Goal: Information Seeking & Learning: Learn about a topic

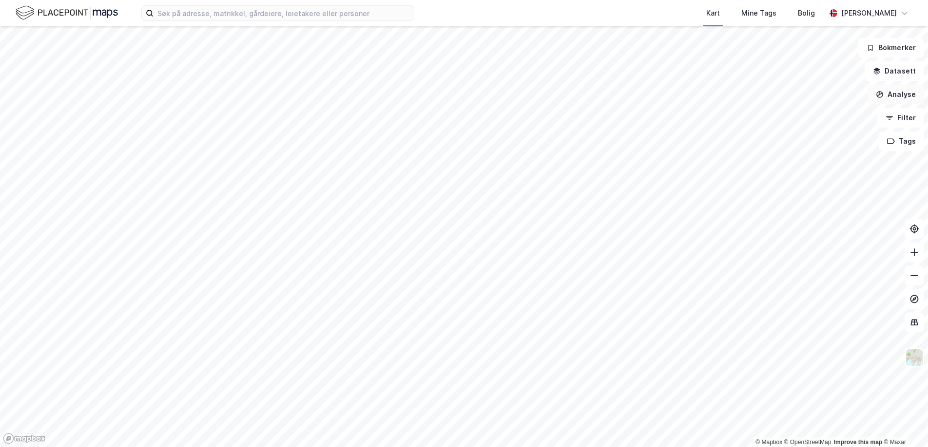
click at [896, 94] on button "Analyse" at bounding box center [895, 94] width 57 height 19
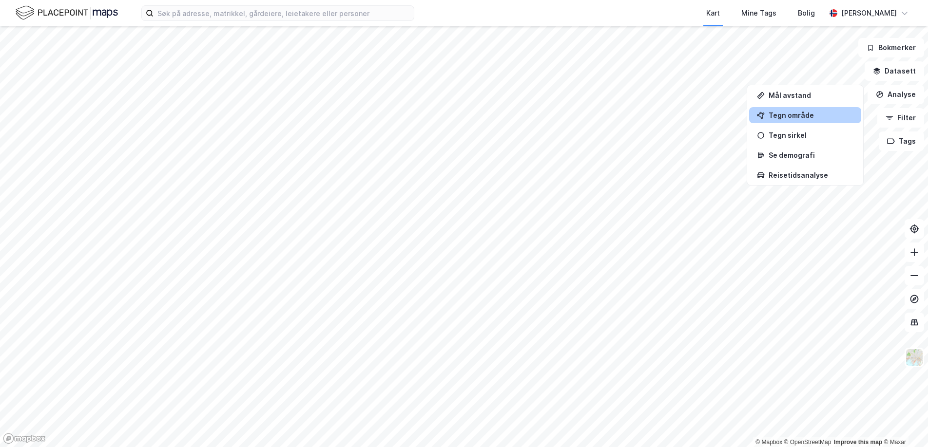
click at [811, 113] on div "Tegn område" at bounding box center [810, 115] width 85 height 8
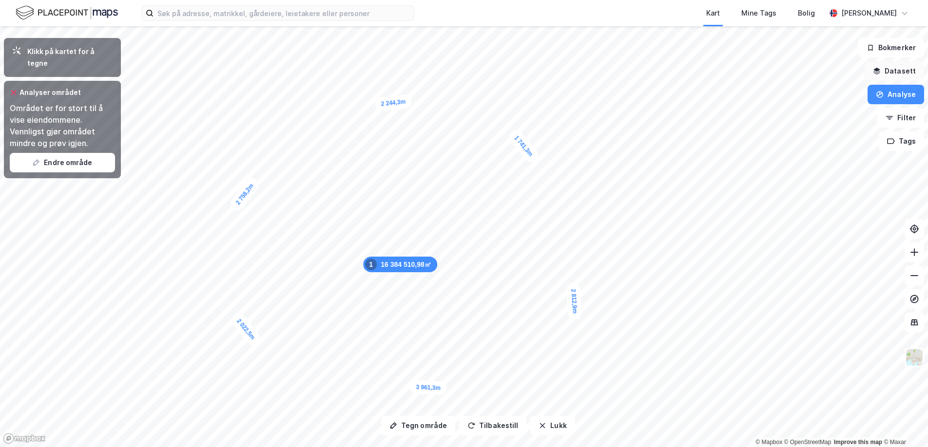
click at [891, 72] on button "Datasett" at bounding box center [893, 70] width 59 height 19
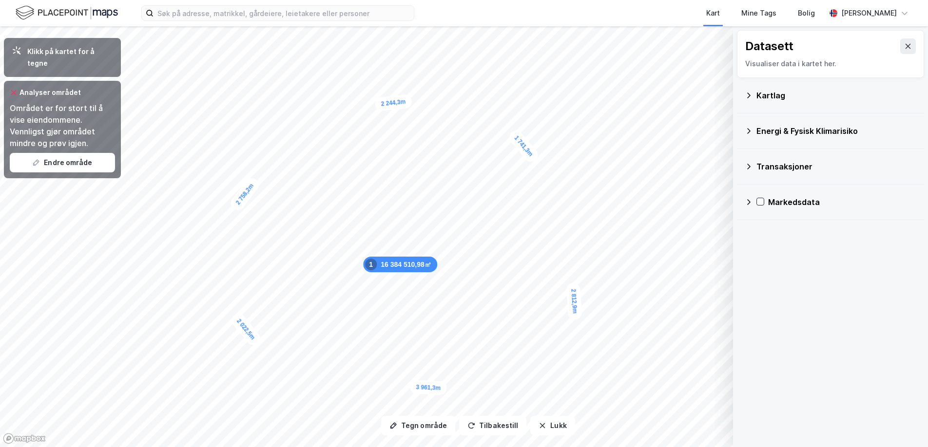
click at [758, 94] on div "Kartlag" at bounding box center [836, 96] width 160 height 12
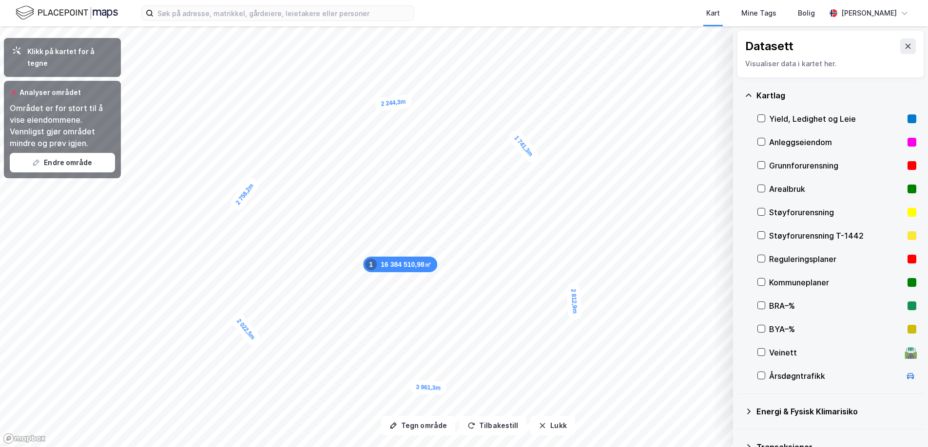
click at [757, 94] on div "Kartlag" at bounding box center [836, 96] width 160 height 12
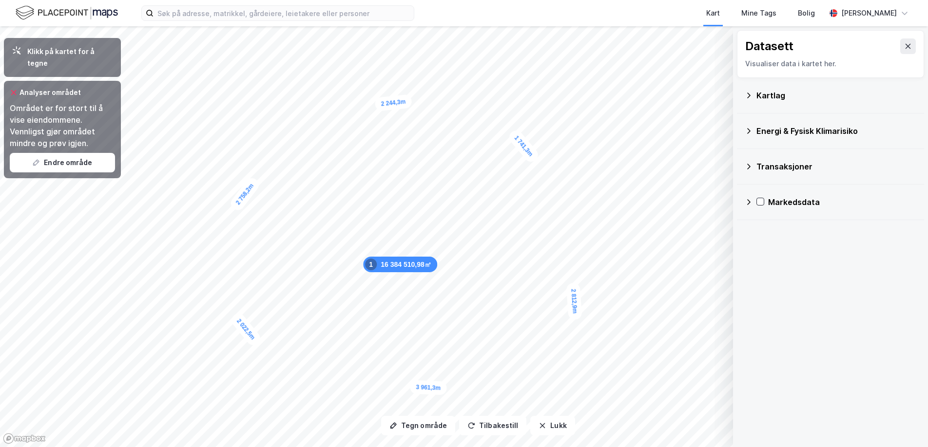
click at [773, 167] on div "Transaksjoner" at bounding box center [836, 167] width 160 height 12
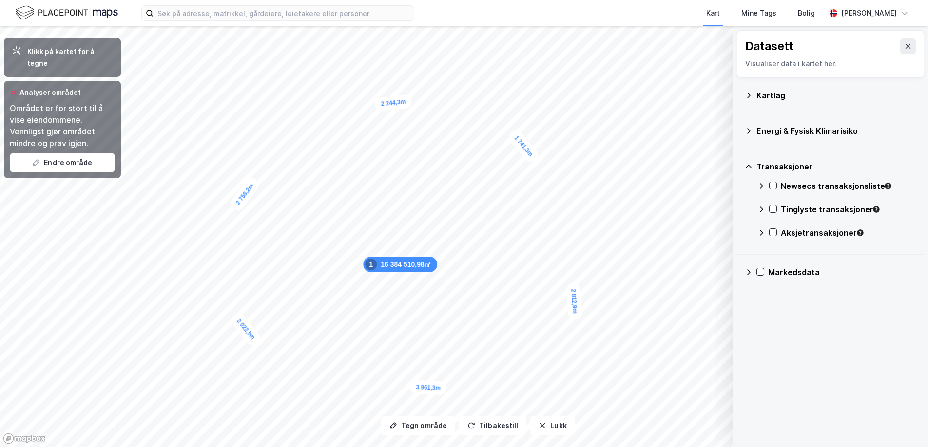
click at [764, 209] on icon at bounding box center [761, 210] width 8 height 8
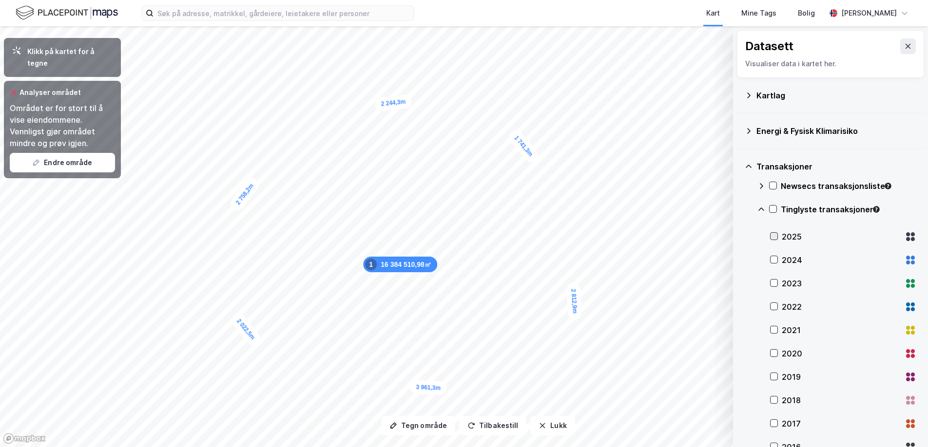
click at [773, 237] on icon at bounding box center [773, 236] width 5 height 3
click at [773, 259] on icon at bounding box center [773, 259] width 7 height 7
click at [772, 284] on icon at bounding box center [773, 283] width 5 height 3
click at [773, 308] on icon at bounding box center [773, 306] width 7 height 7
click at [764, 208] on icon at bounding box center [761, 210] width 8 height 8
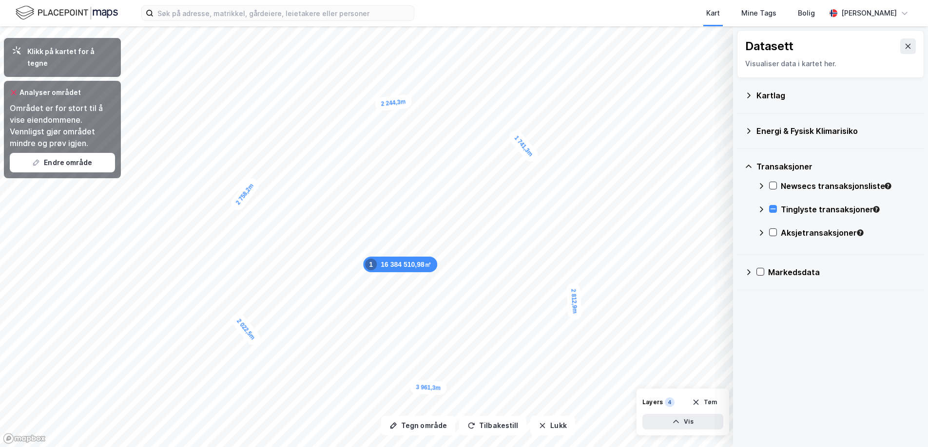
click at [748, 166] on icon at bounding box center [749, 167] width 8 height 8
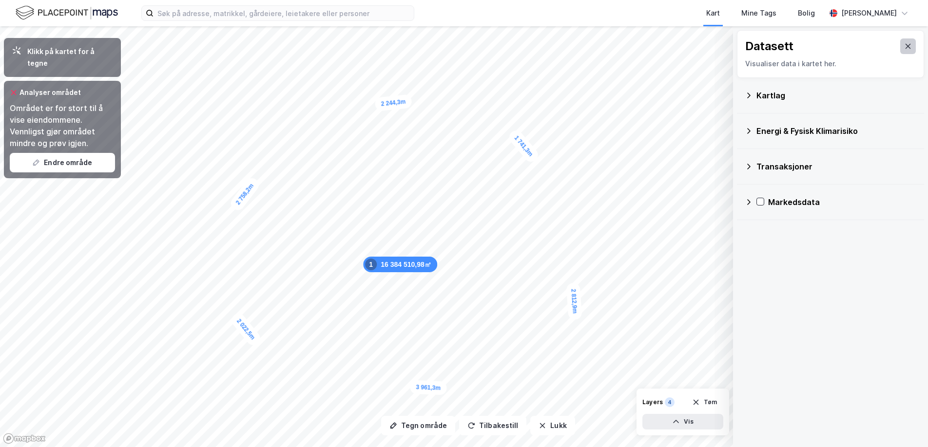
click at [910, 47] on icon at bounding box center [908, 46] width 8 height 8
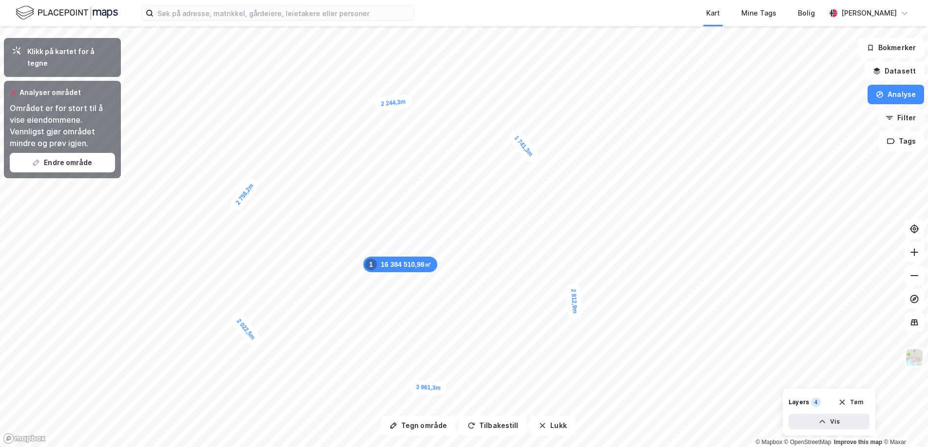
click at [904, 124] on button "Filter" at bounding box center [900, 117] width 47 height 19
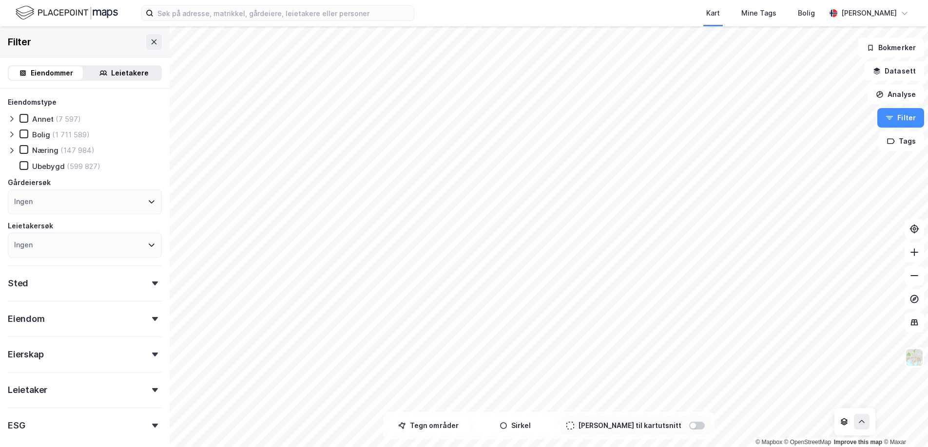
click at [631, 8] on div "Kart Mine Tags [PERSON_NAME] [PERSON_NAME] © Mapbox © OpenStreetMap Improve thi…" at bounding box center [464, 223] width 928 height 447
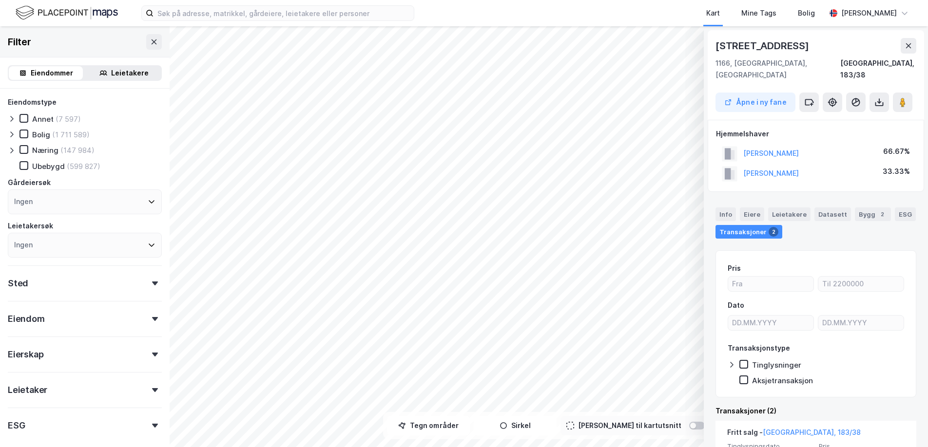
drag, startPoint x: 909, startPoint y: 43, endPoint x: 895, endPoint y: 42, distance: 14.2
click at [909, 43] on icon at bounding box center [908, 46] width 8 height 8
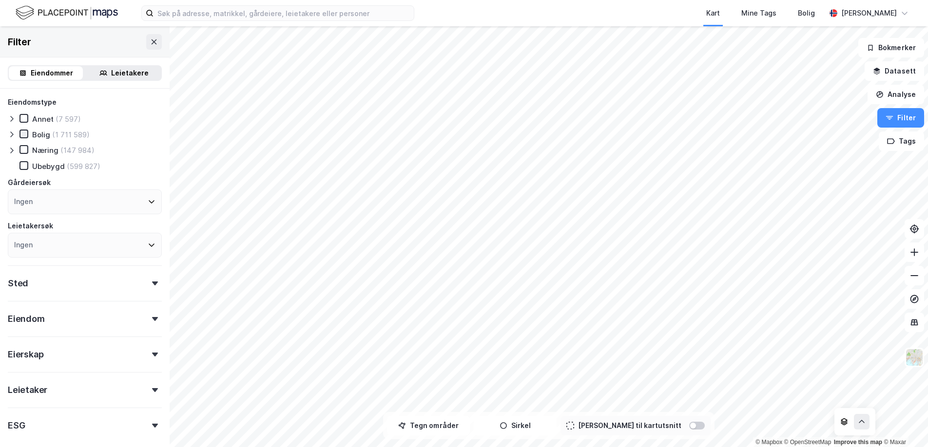
click at [24, 134] on icon at bounding box center [23, 133] width 5 height 3
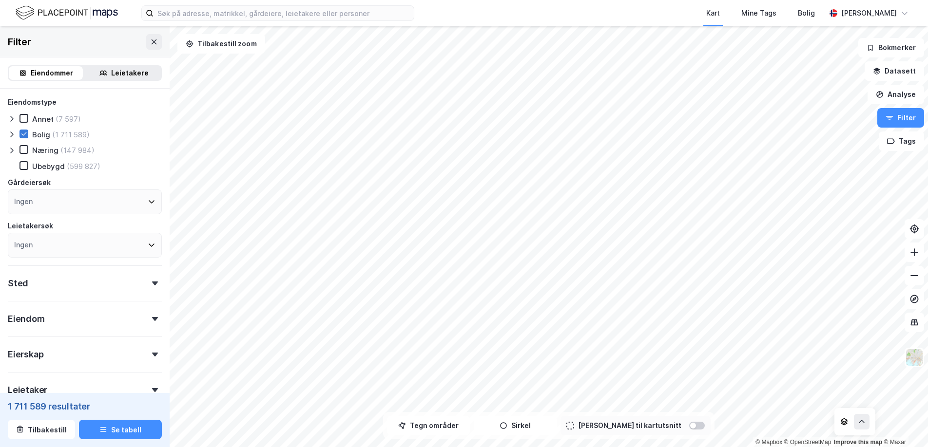
click at [24, 134] on icon at bounding box center [23, 134] width 7 height 7
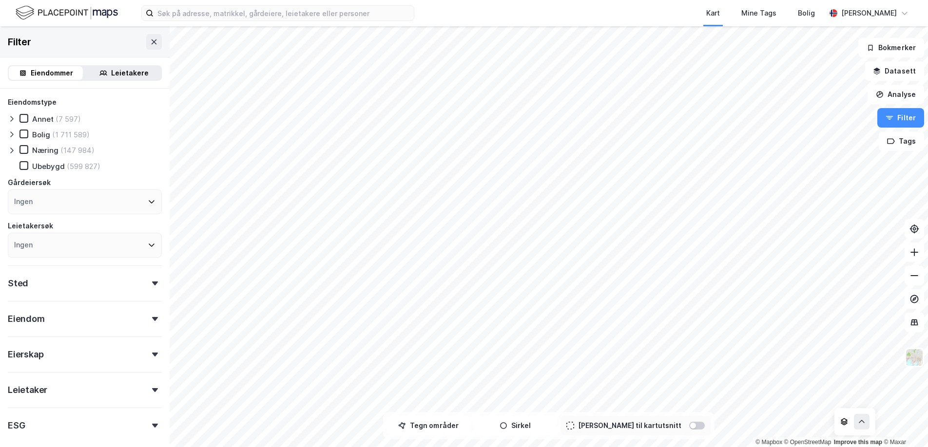
click at [12, 134] on icon at bounding box center [12, 135] width 8 height 8
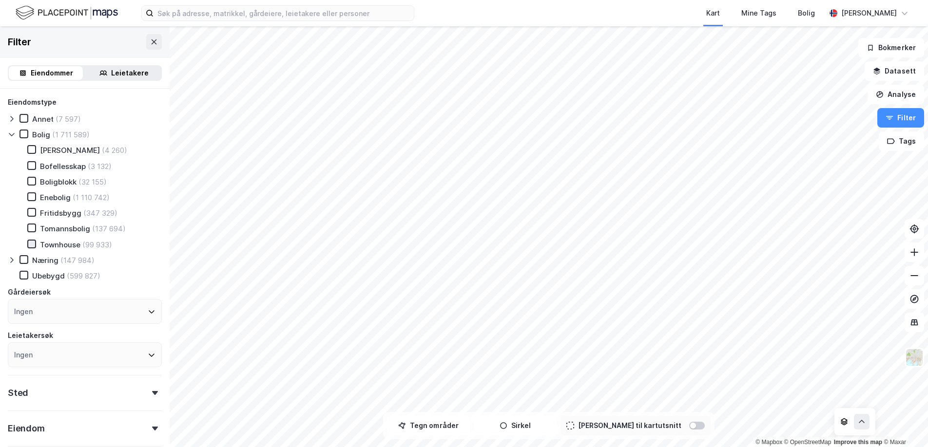
click at [30, 244] on icon at bounding box center [31, 244] width 7 height 7
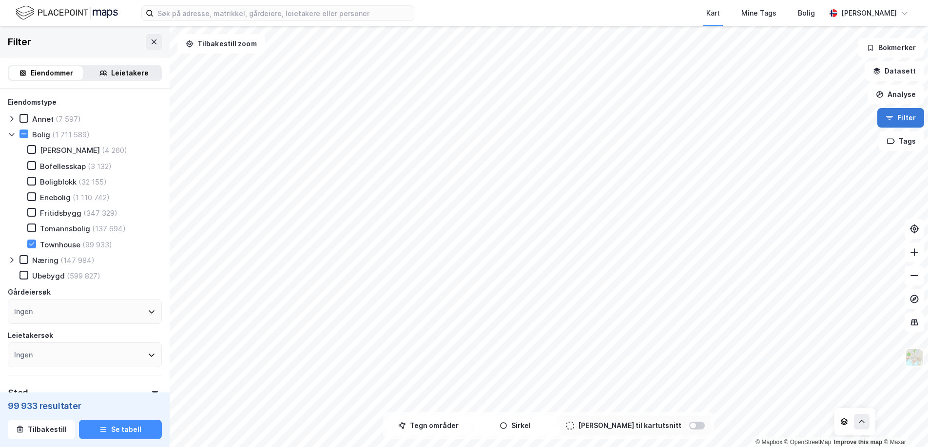
click at [909, 124] on button "Filter" at bounding box center [900, 117] width 47 height 19
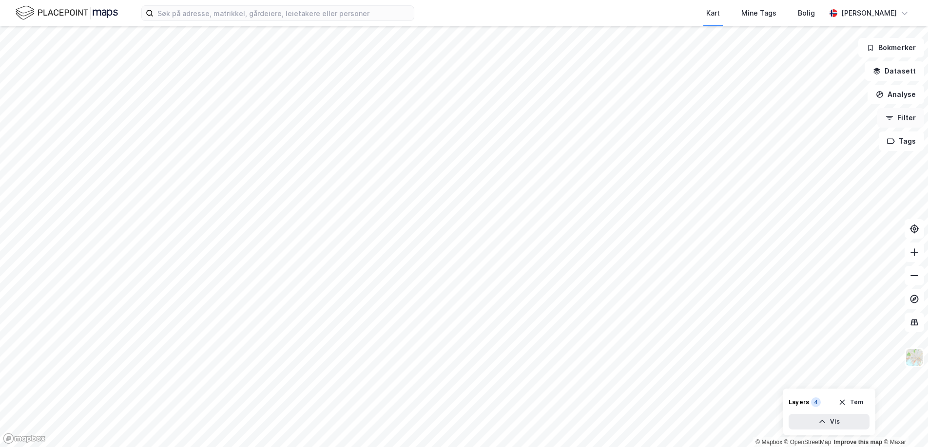
click at [899, 117] on button "Filter" at bounding box center [900, 117] width 47 height 19
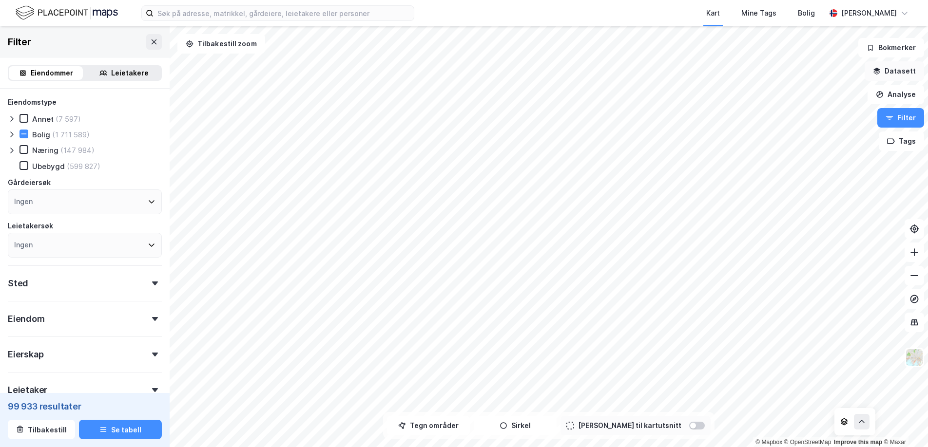
click at [884, 73] on button "Datasett" at bounding box center [893, 70] width 59 height 19
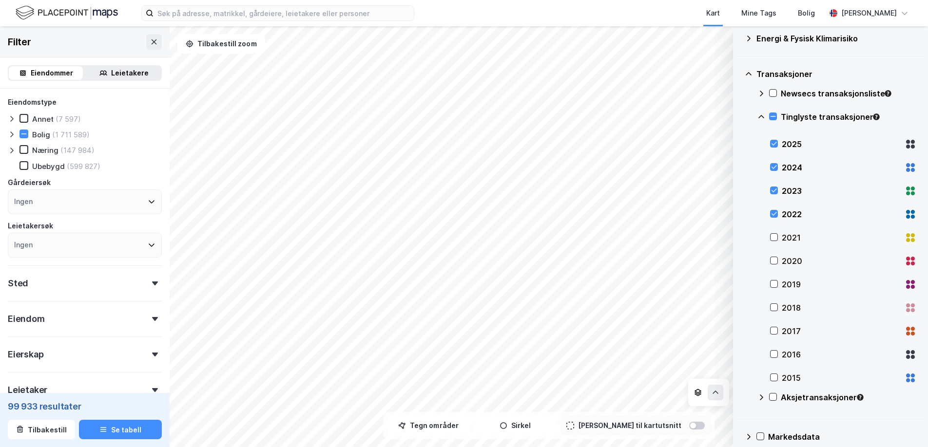
scroll to position [104, 0]
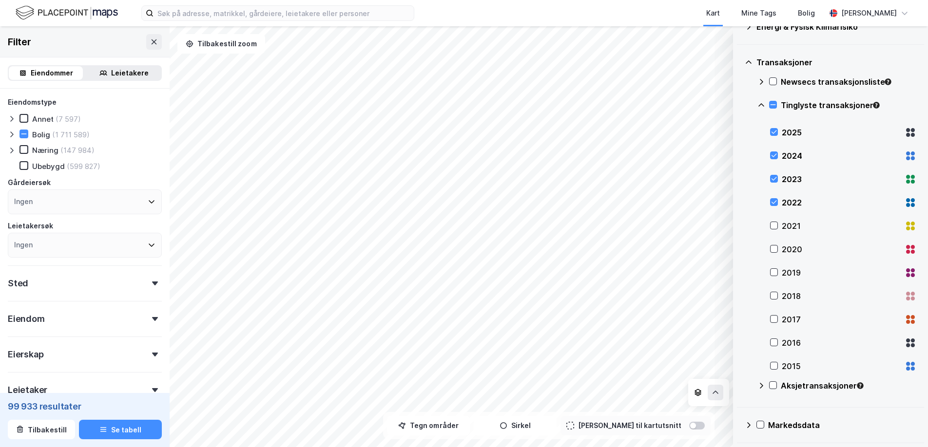
click at [748, 423] on icon at bounding box center [748, 425] width 3 height 6
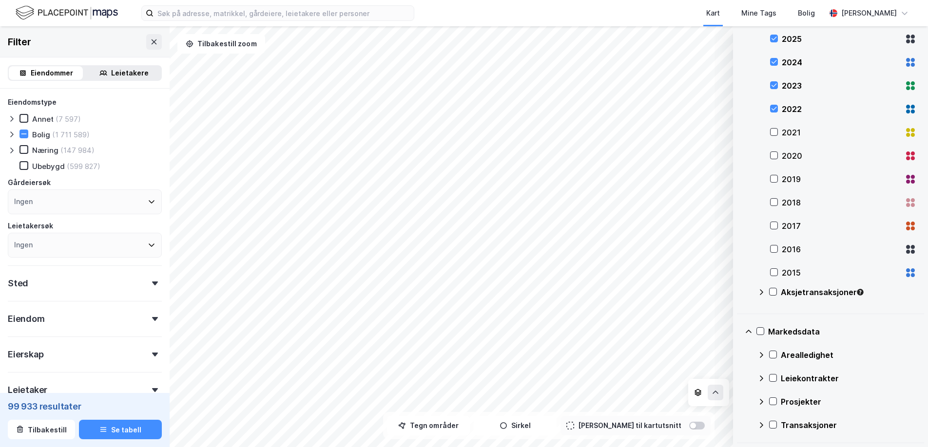
click at [766, 400] on div "Prosjekter" at bounding box center [836, 401] width 159 height 23
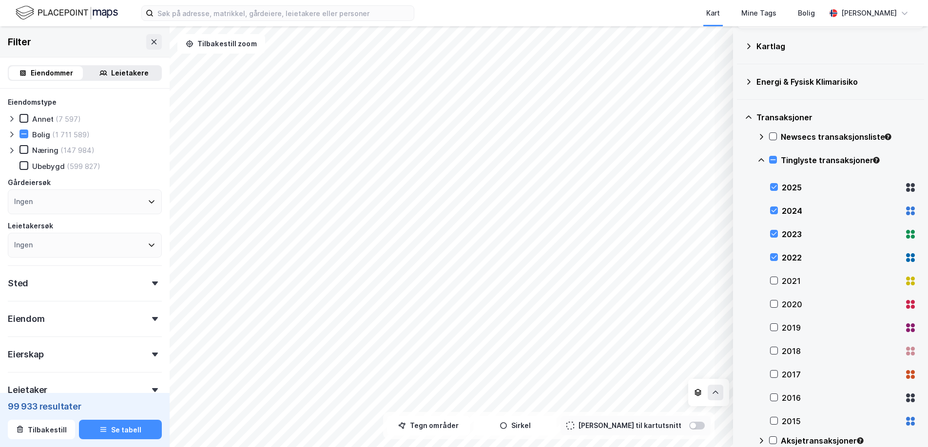
scroll to position [0, 0]
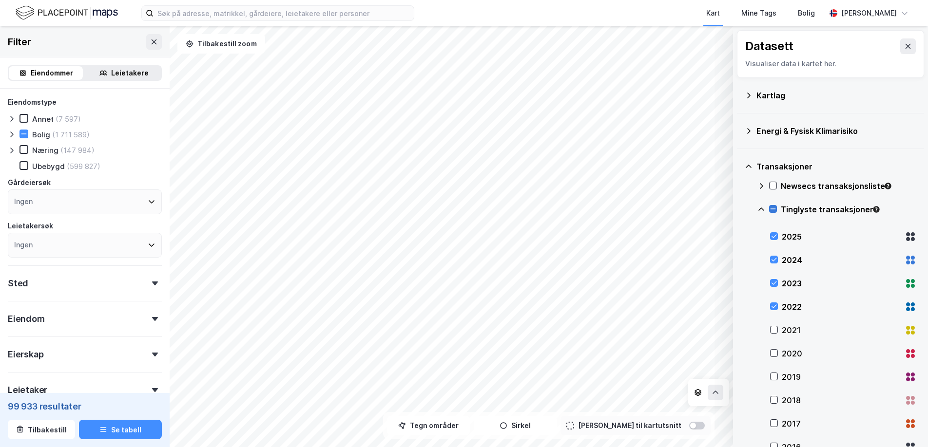
click at [773, 211] on icon at bounding box center [772, 209] width 7 height 7
click at [772, 211] on icon at bounding box center [772, 209] width 7 height 7
click at [773, 211] on icon at bounding box center [772, 209] width 7 height 7
click at [763, 211] on icon at bounding box center [761, 210] width 8 height 8
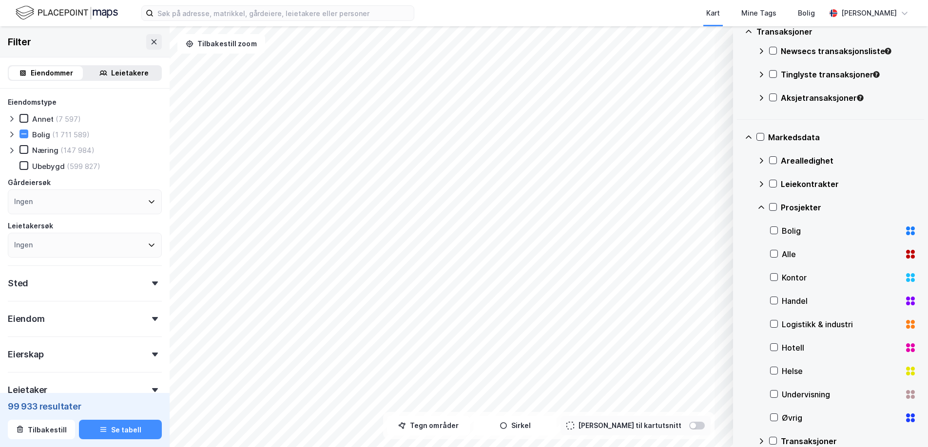
scroll to position [151, 0]
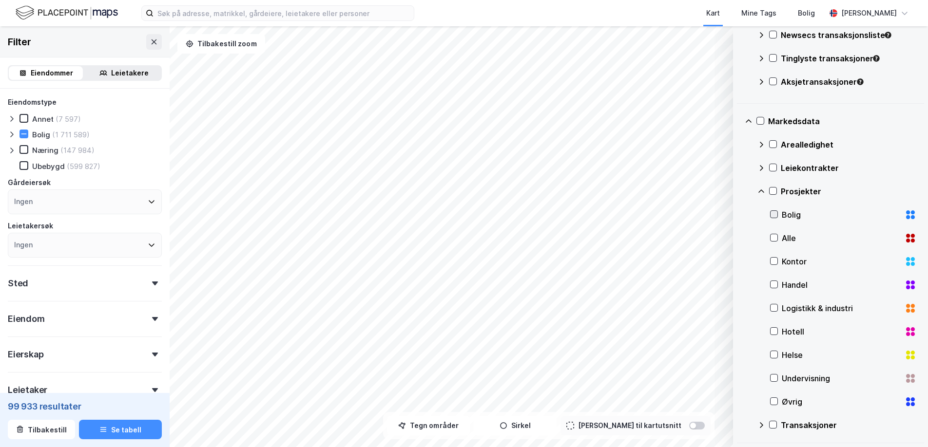
click at [772, 213] on icon at bounding box center [773, 214] width 7 height 7
click at [758, 424] on icon at bounding box center [761, 425] width 8 height 8
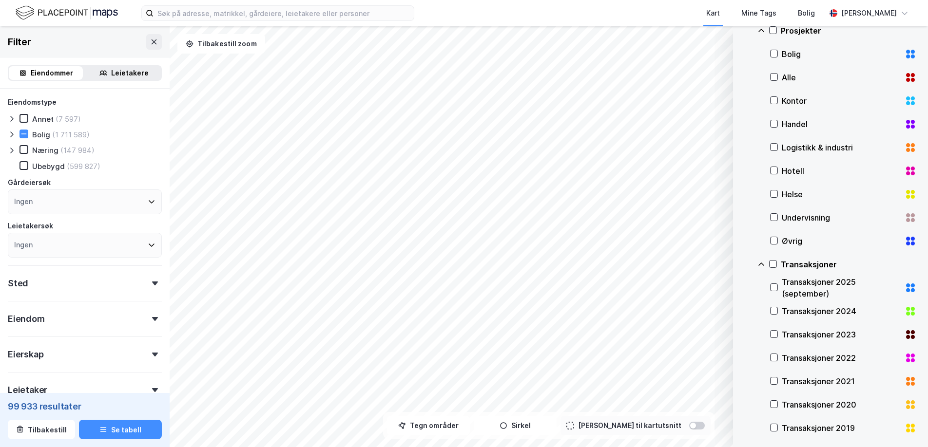
scroll to position [312, 0]
click at [774, 310] on icon at bounding box center [773, 310] width 5 height 3
click at [775, 332] on icon at bounding box center [773, 333] width 7 height 7
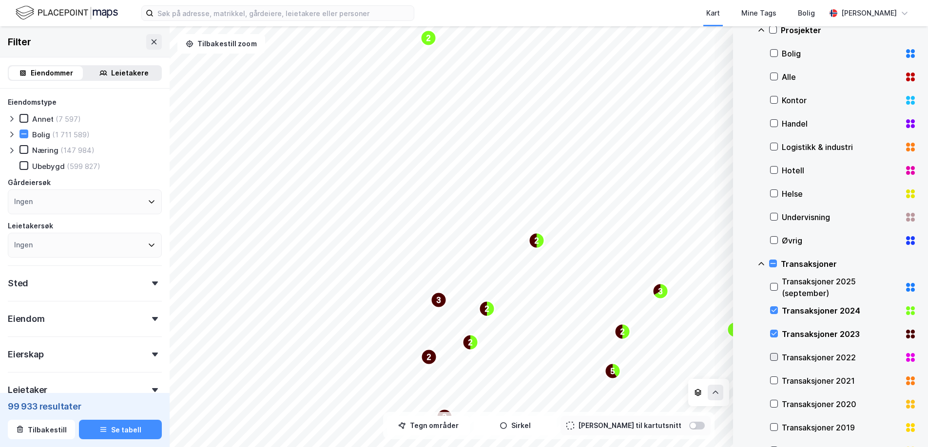
click at [775, 359] on icon at bounding box center [773, 357] width 7 height 7
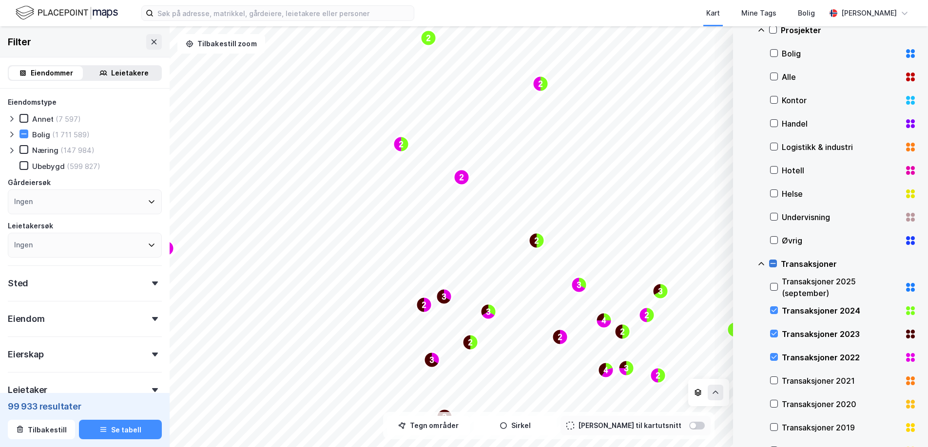
click at [775, 264] on icon at bounding box center [772, 263] width 7 height 7
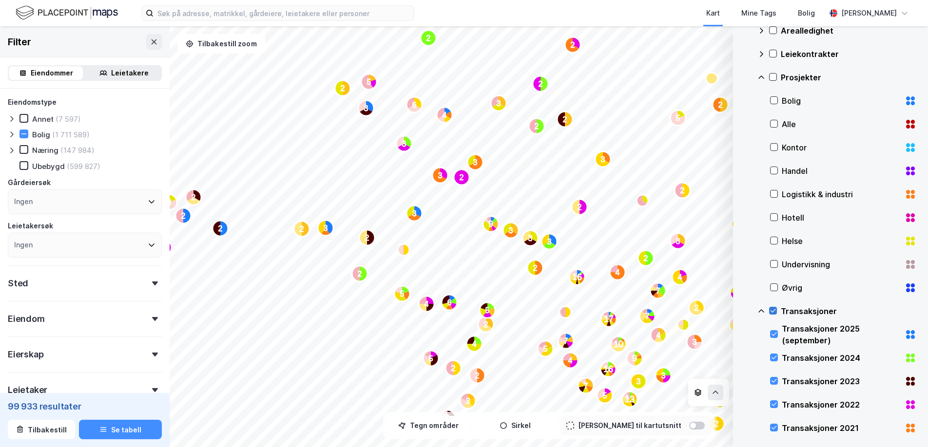
scroll to position [288, 0]
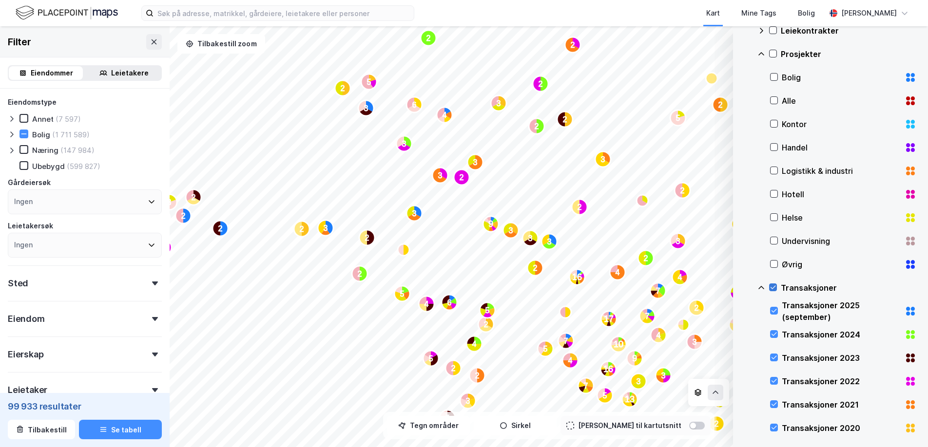
click at [773, 288] on icon at bounding box center [772, 287] width 7 height 7
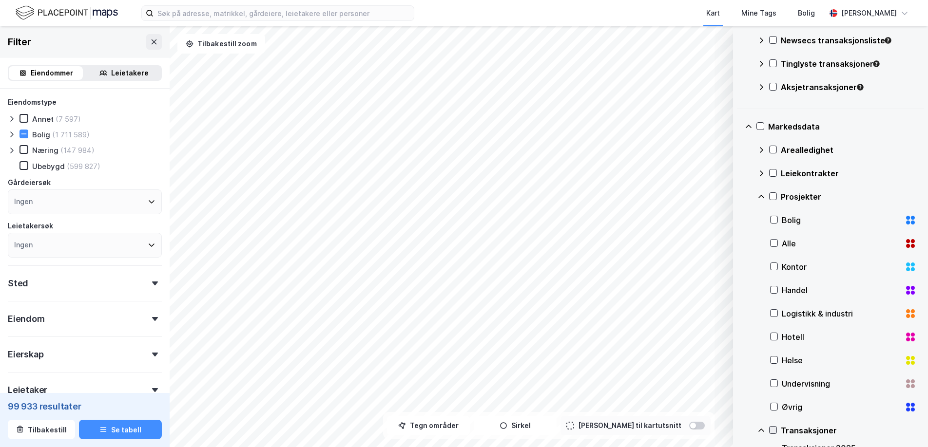
scroll to position [0, 0]
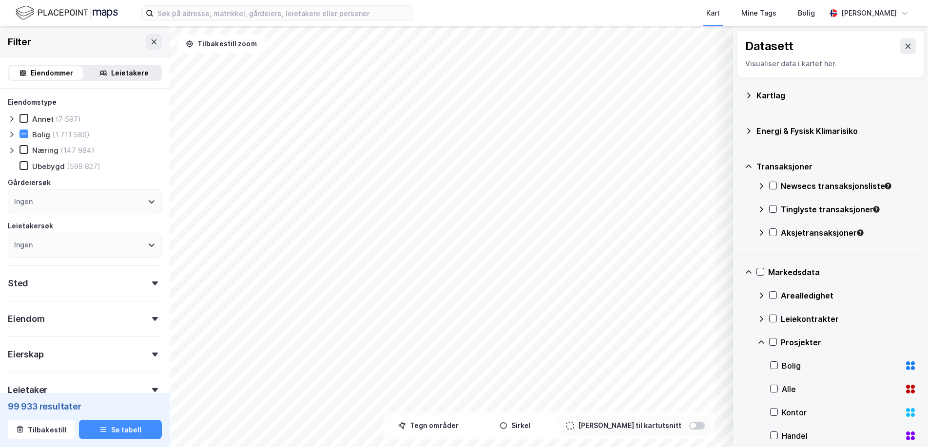
click at [751, 164] on icon at bounding box center [749, 167] width 8 height 8
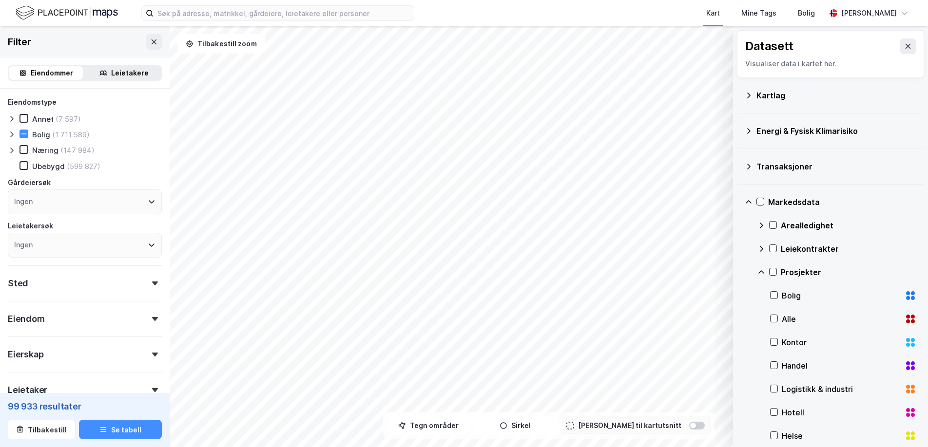
click at [749, 198] on icon at bounding box center [749, 202] width 8 height 8
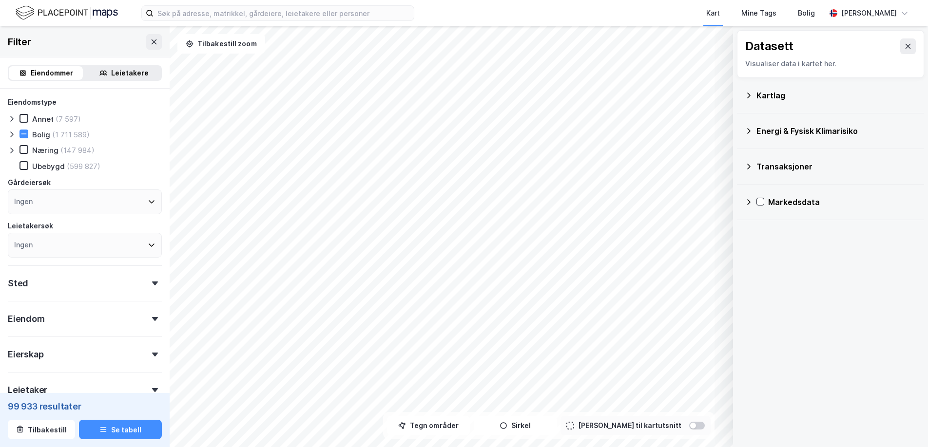
click at [748, 93] on icon at bounding box center [749, 96] width 8 height 8
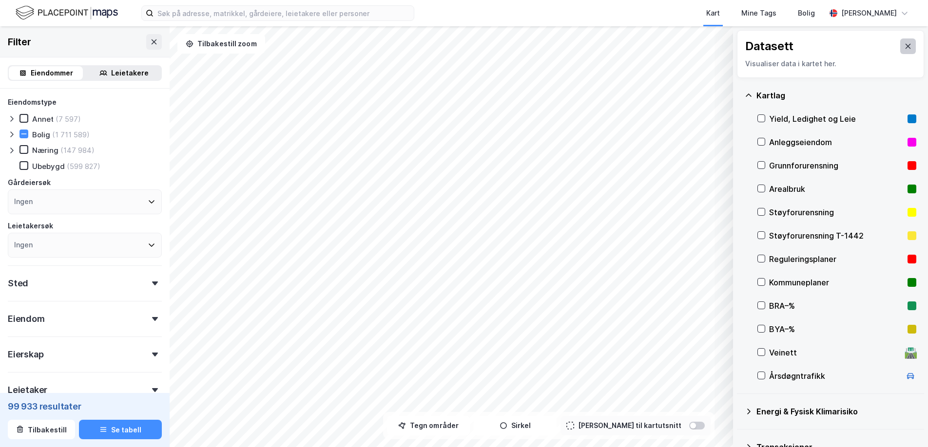
click at [906, 50] on button at bounding box center [908, 46] width 16 height 16
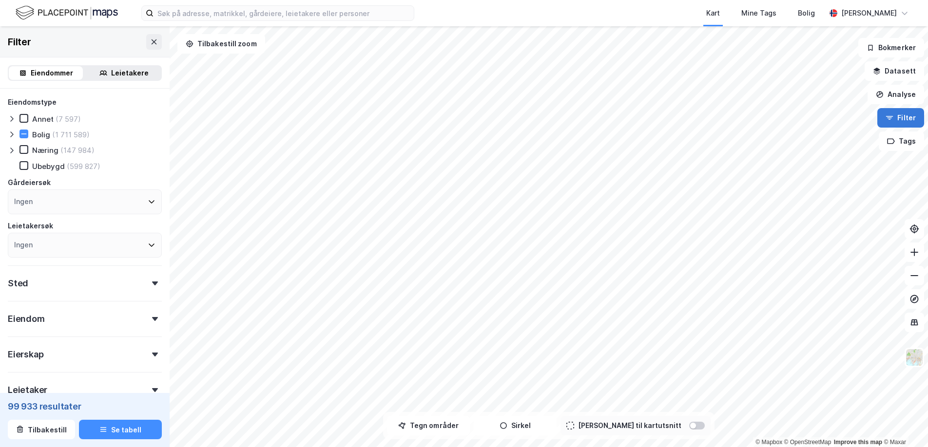
click at [902, 124] on button "Filter" at bounding box center [900, 117] width 47 height 19
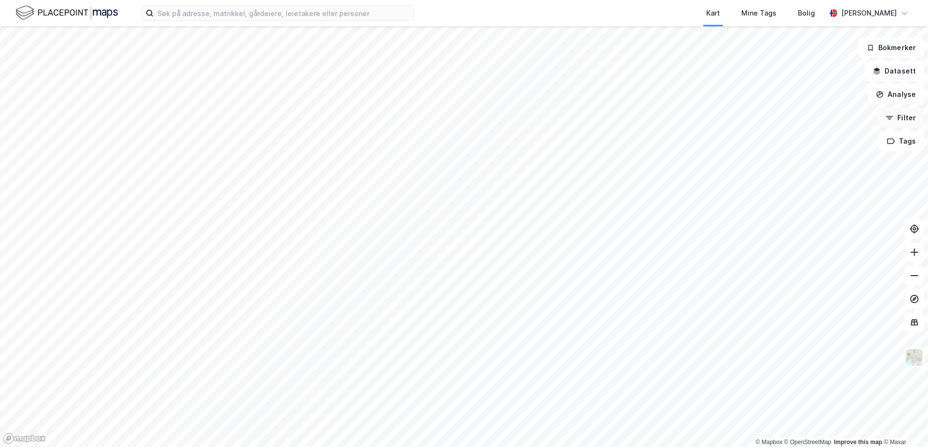
click at [902, 124] on button "Filter" at bounding box center [900, 117] width 47 height 19
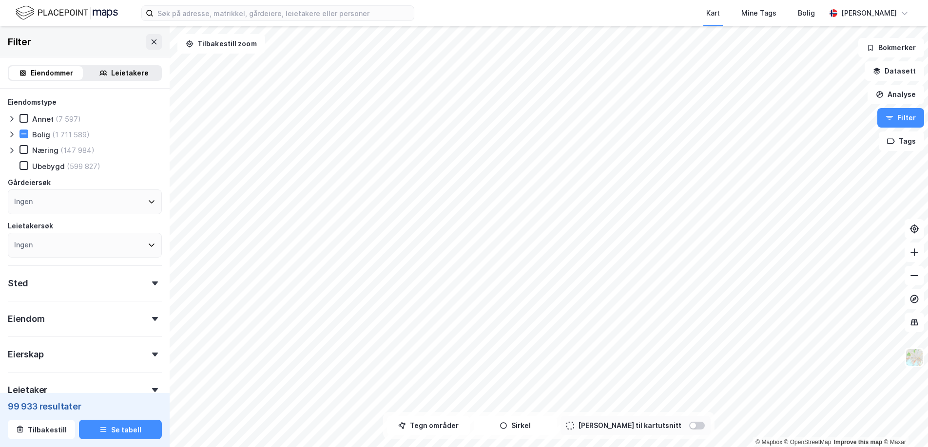
click at [15, 134] on icon at bounding box center [12, 135] width 8 height 8
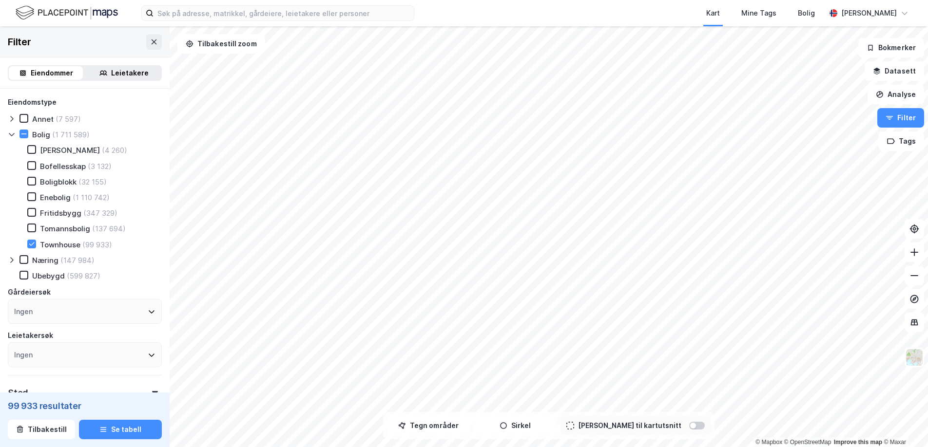
click at [14, 134] on icon at bounding box center [12, 135] width 8 height 8
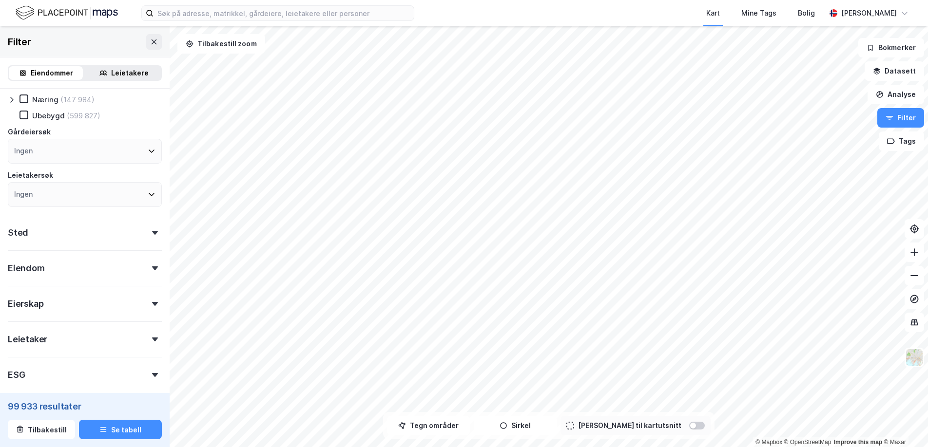
click at [88, 197] on div "Ingen" at bounding box center [85, 194] width 154 height 25
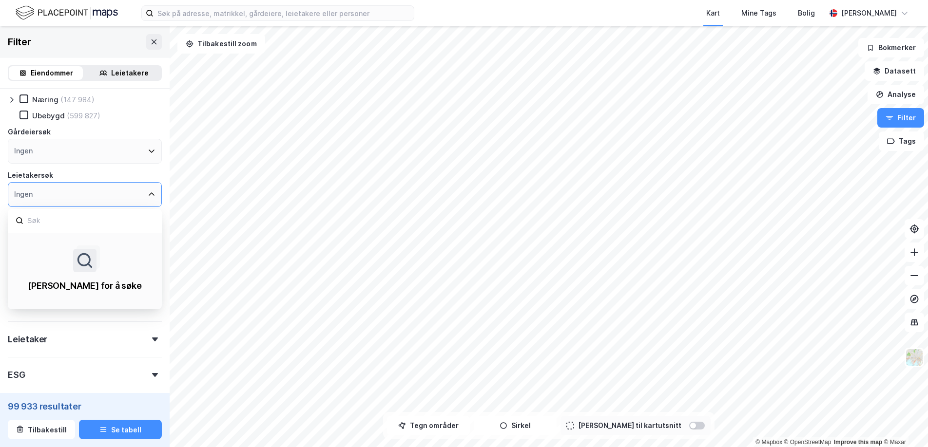
scroll to position [50, 0]
click at [88, 196] on div "Ingen" at bounding box center [85, 195] width 154 height 25
click at [152, 194] on icon at bounding box center [152, 195] width 8 height 8
click at [151, 196] on icon at bounding box center [152, 195] width 8 height 8
click at [92, 264] on icon at bounding box center [85, 261] width 18 height 18
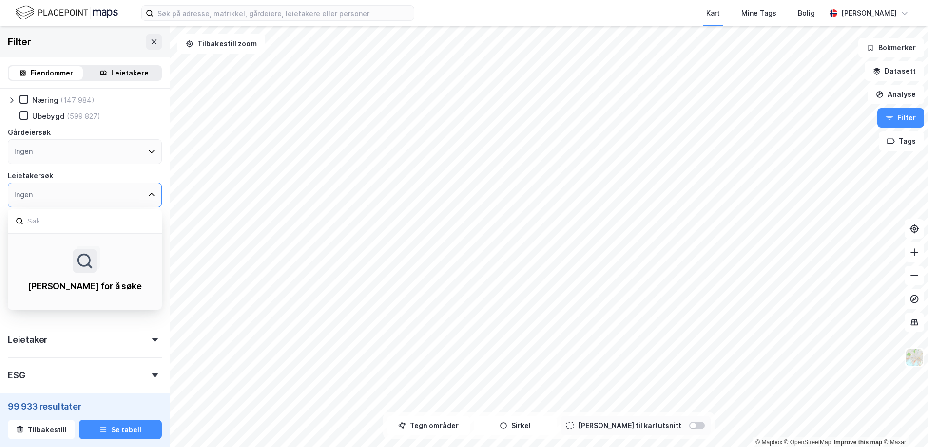
click at [120, 133] on div "Gårdeiersøk" at bounding box center [85, 133] width 154 height 12
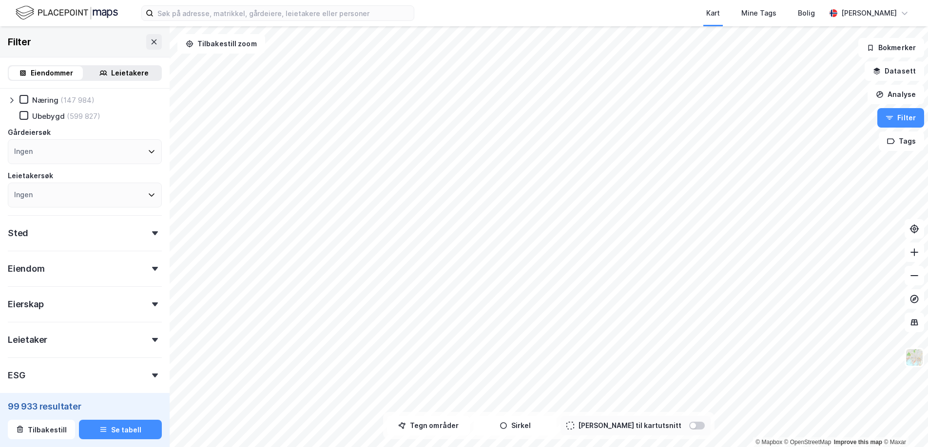
click at [89, 238] on div "Sted" at bounding box center [85, 229] width 154 height 28
click at [90, 237] on div "Sted" at bounding box center [85, 229] width 154 height 28
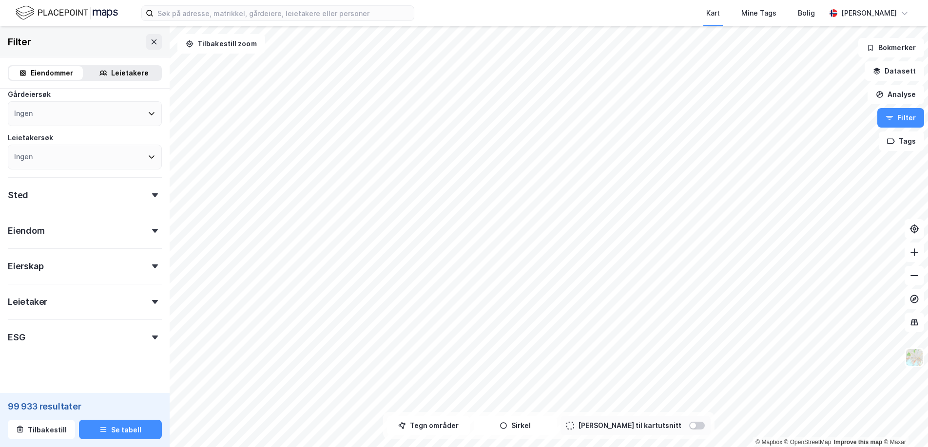
scroll to position [99, 0]
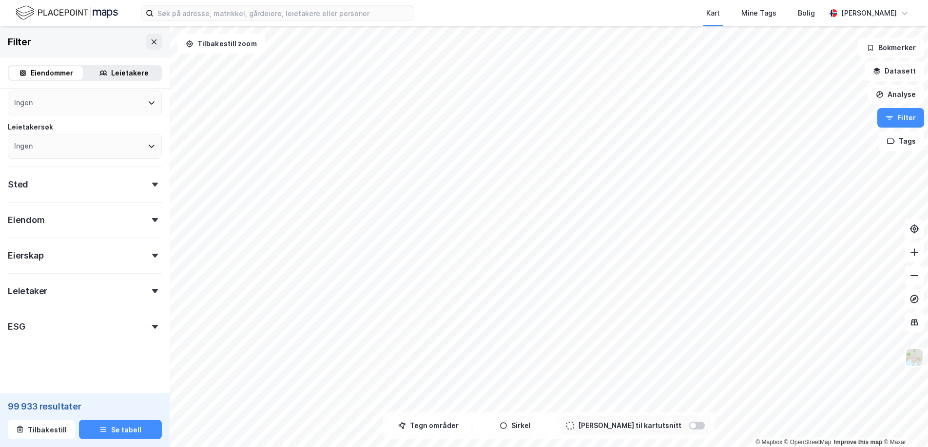
click at [94, 341] on form "Eiendomstype Annet (7 597) [PERSON_NAME] (1 711 589) [DEMOGRAPHIC_DATA] (147 98…" at bounding box center [85, 192] width 154 height 388
click at [98, 333] on div "ESG" at bounding box center [85, 323] width 154 height 28
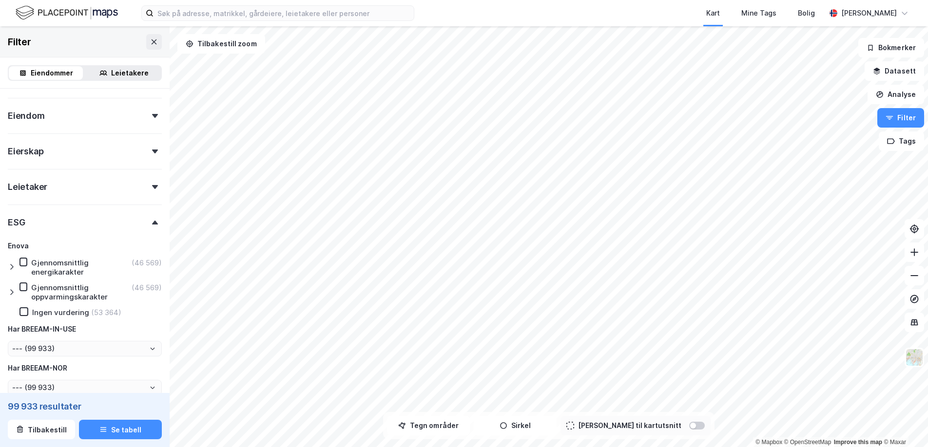
scroll to position [262, 0]
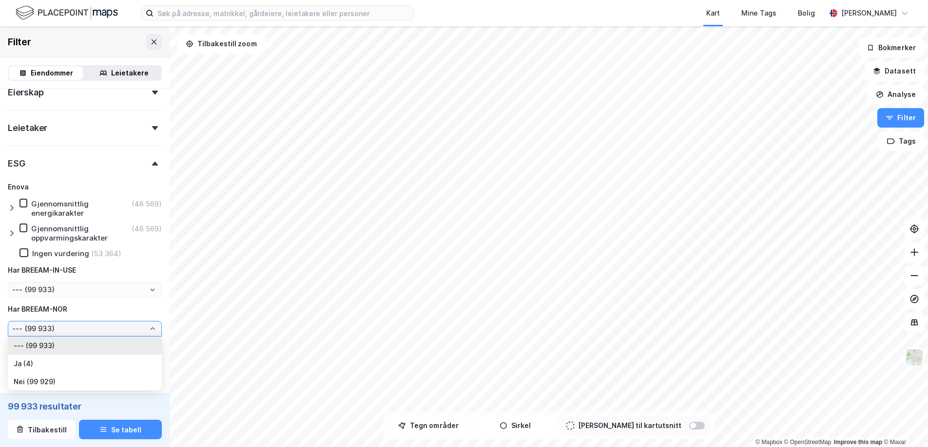
click at [149, 323] on input "--- (99 933)" at bounding box center [84, 329] width 153 height 15
click at [157, 164] on icon at bounding box center [155, 164] width 6 height 4
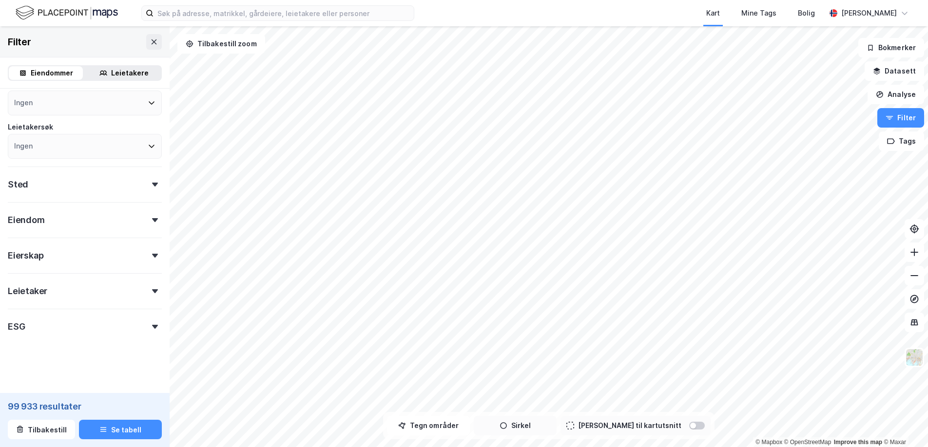
click at [507, 425] on icon "button" at bounding box center [503, 426] width 8 height 8
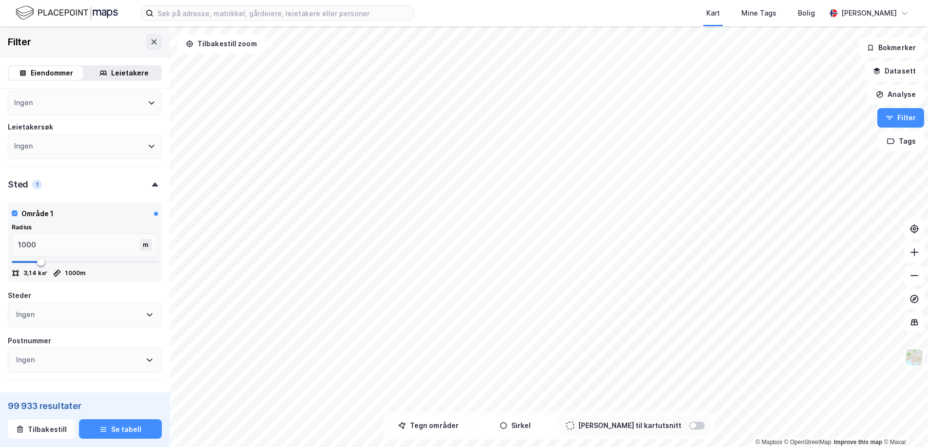
scroll to position [208, 0]
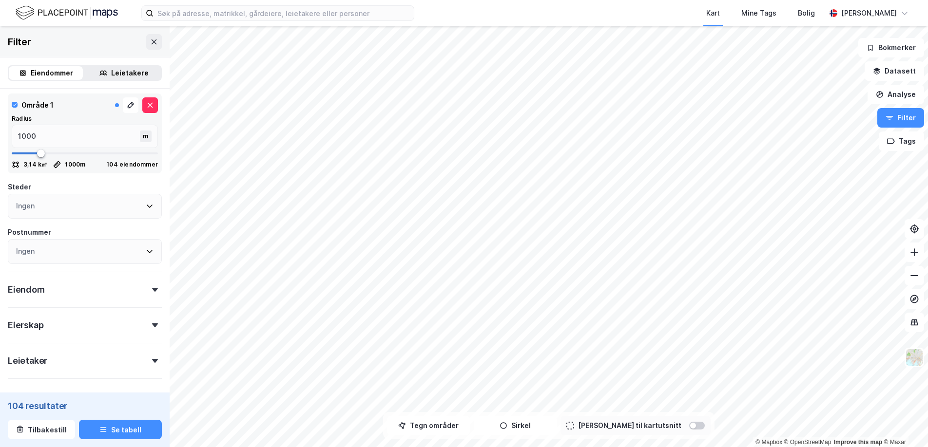
type input "1034"
type input "1051"
type input "1084"
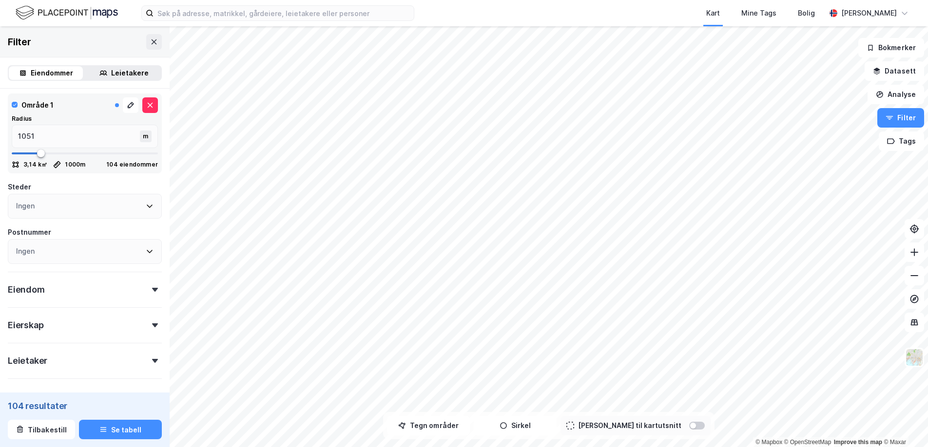
type input "1084"
type input "1117"
type input "1151"
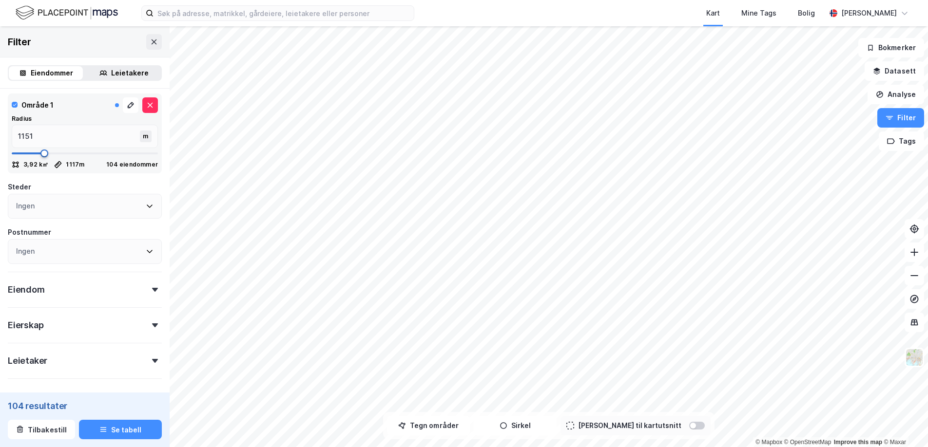
type input "1201"
type input "1284"
type input "1351"
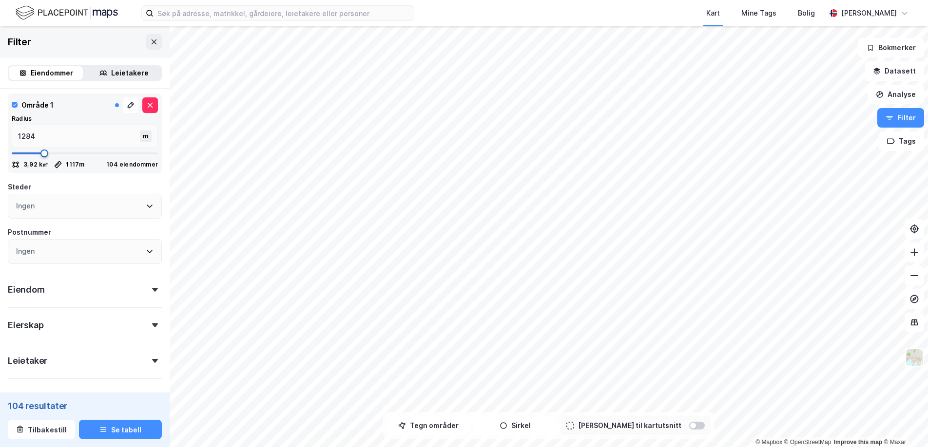
type input "1351"
type input "1401"
type input "1417"
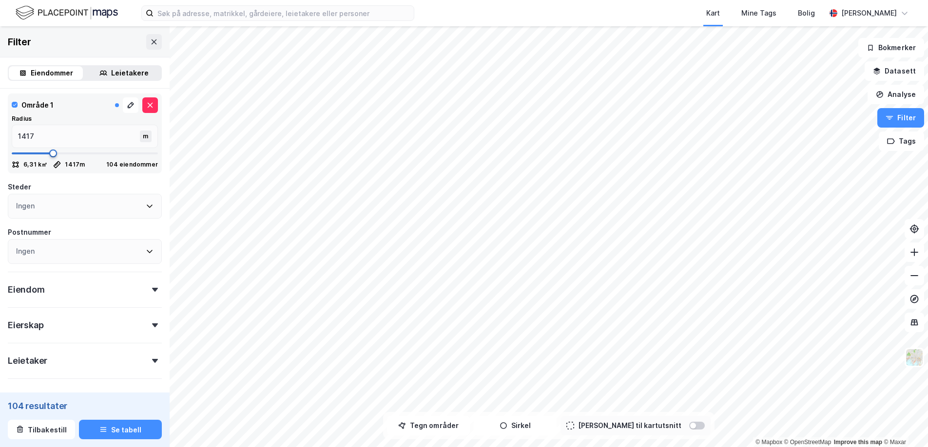
type input "1434"
type input "1467"
type input "1484"
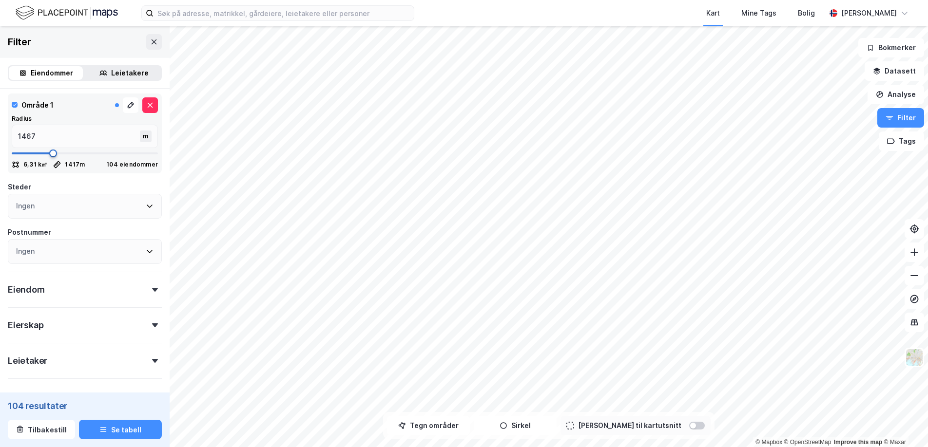
type input "1484"
type input "1517"
type input "1551"
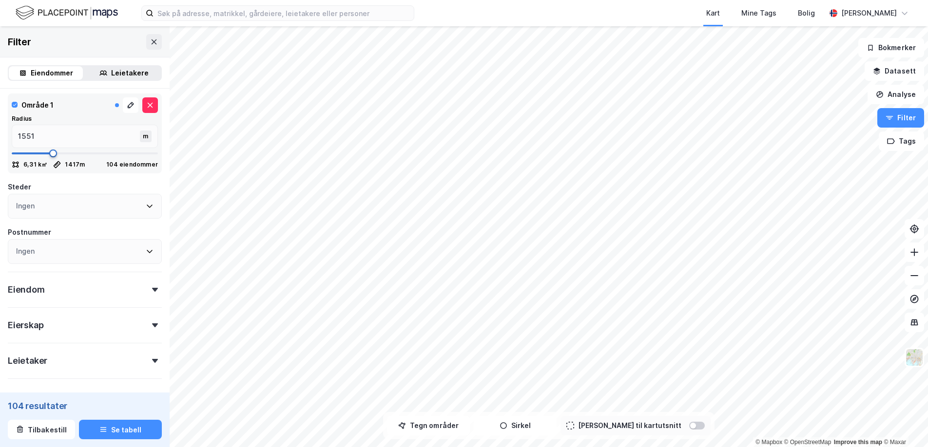
type input "1601"
type input "1617"
type input "1634"
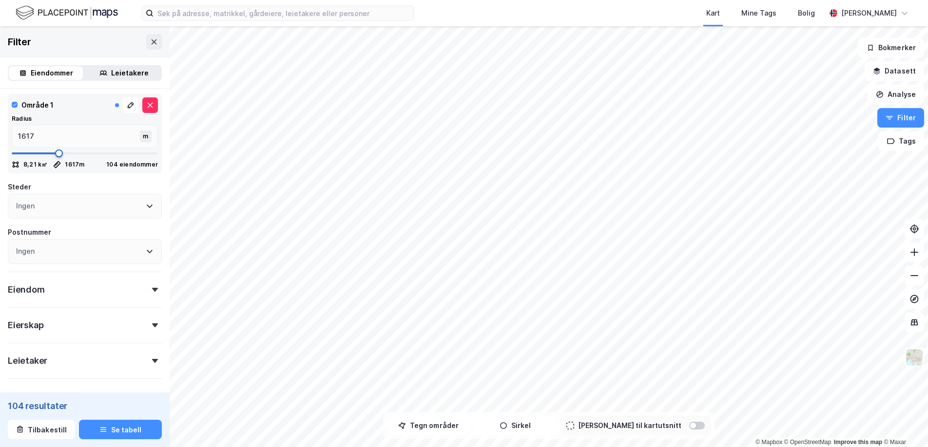
type input "1634"
type input "1651"
type input "1667"
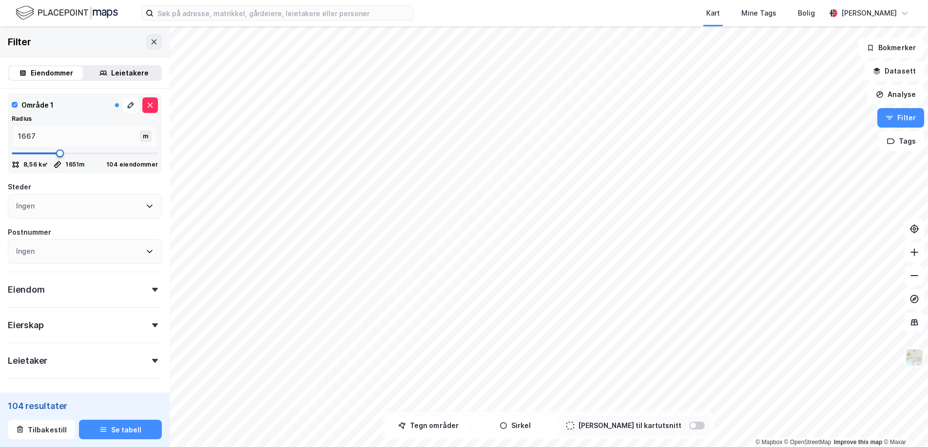
type input "1684"
type input "1701"
type input "1734"
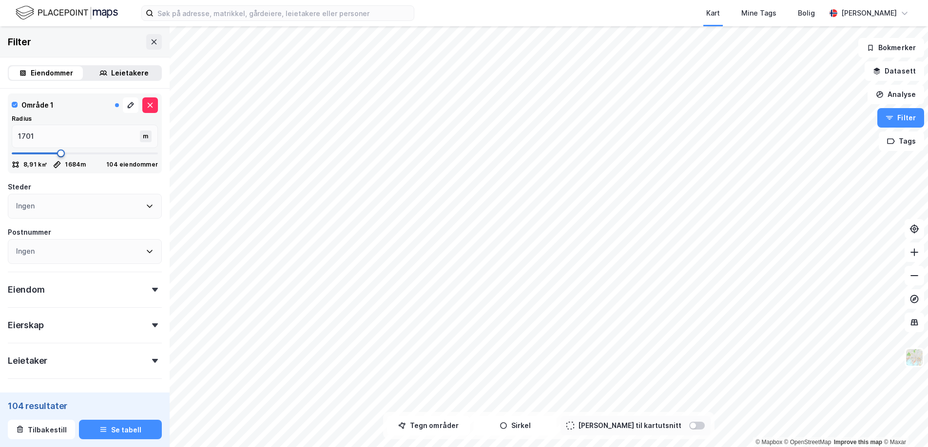
type input "1734"
type input "1751"
type input "1784"
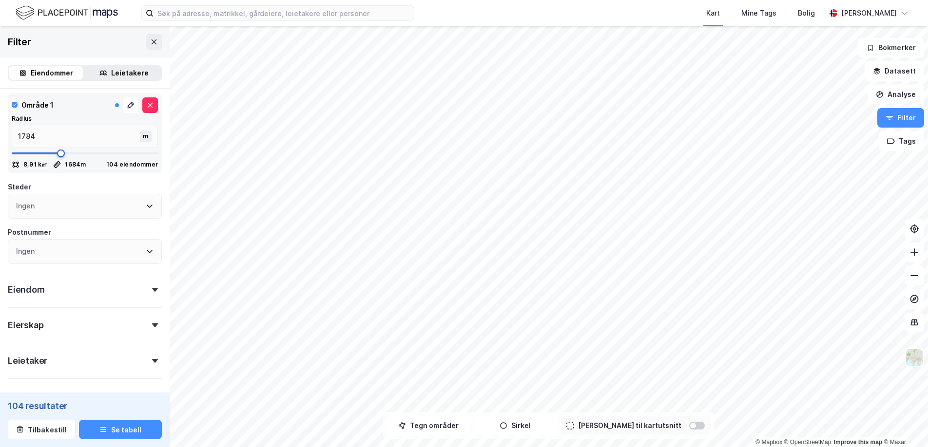
type input "1801"
type input "1817"
type input "1851"
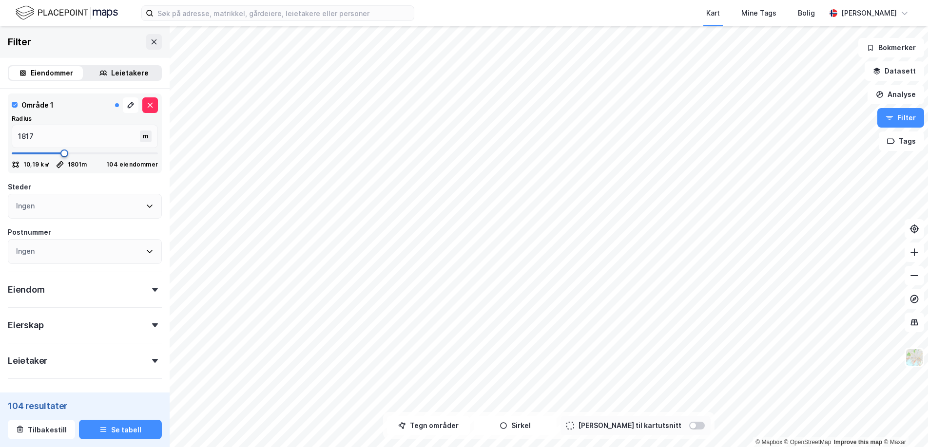
type input "1851"
type input "1867"
type input "1884"
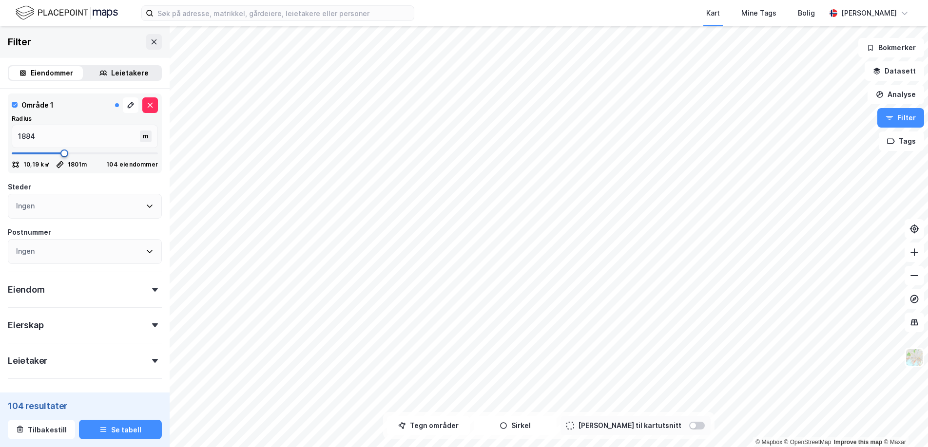
type input "1901"
type input "1917"
type input "1934"
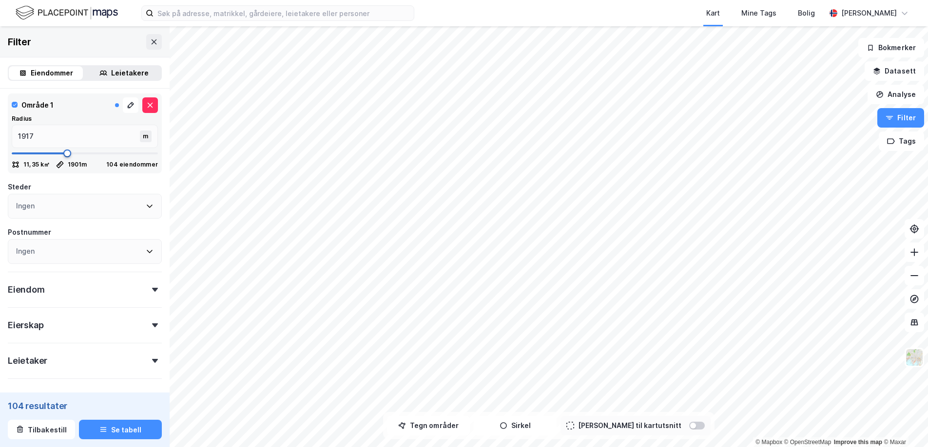
type input "1934"
type input "1951"
type input "1967"
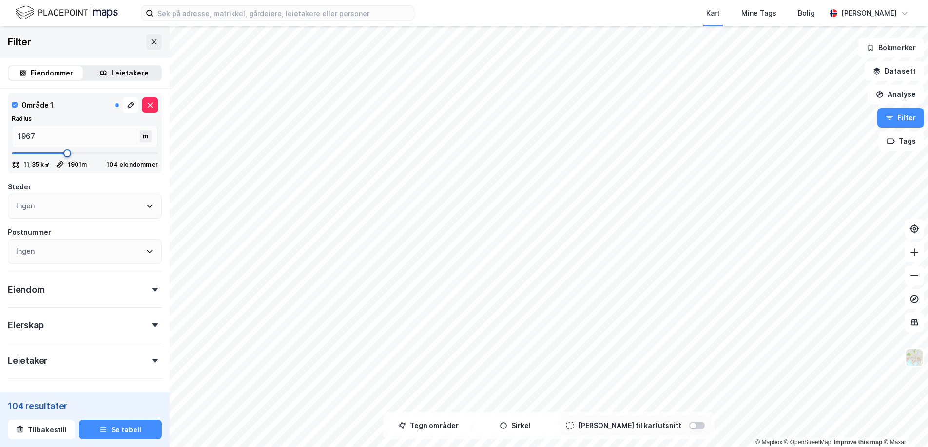
type input "2001"
type input "2017"
type input "2034"
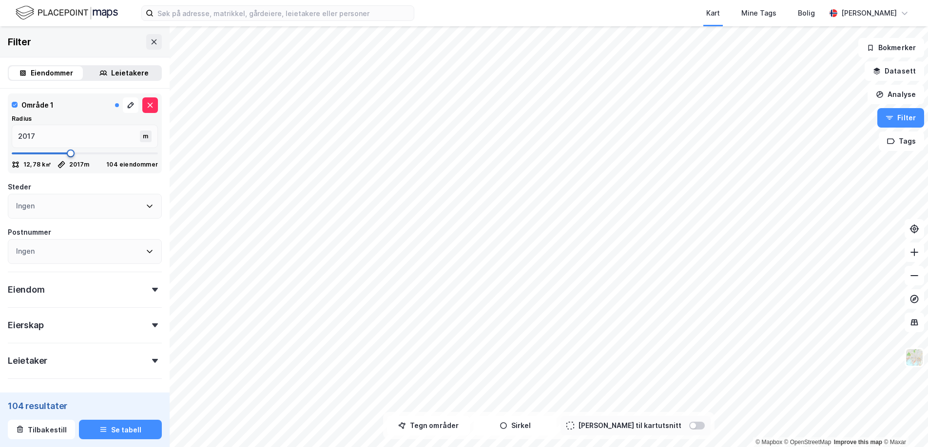
type input "2034"
type input "2067"
type input "2084"
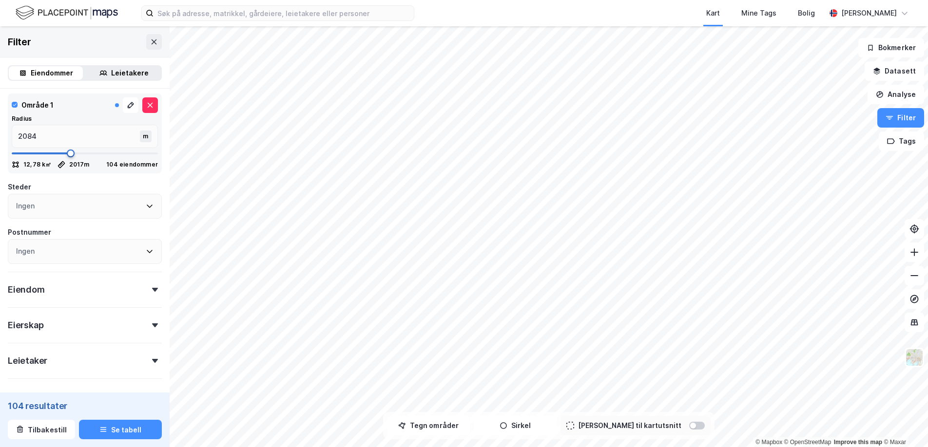
type input "2117"
type input "2167"
type input "2217"
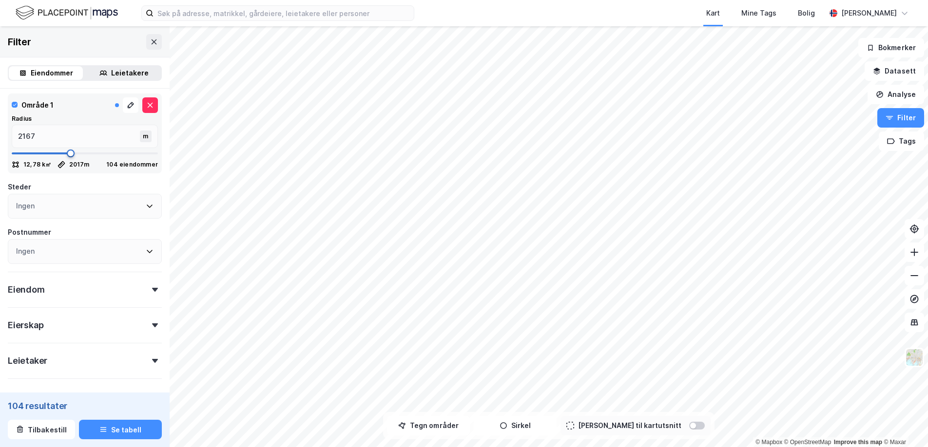
type input "2217"
type input "2234"
type input "2251"
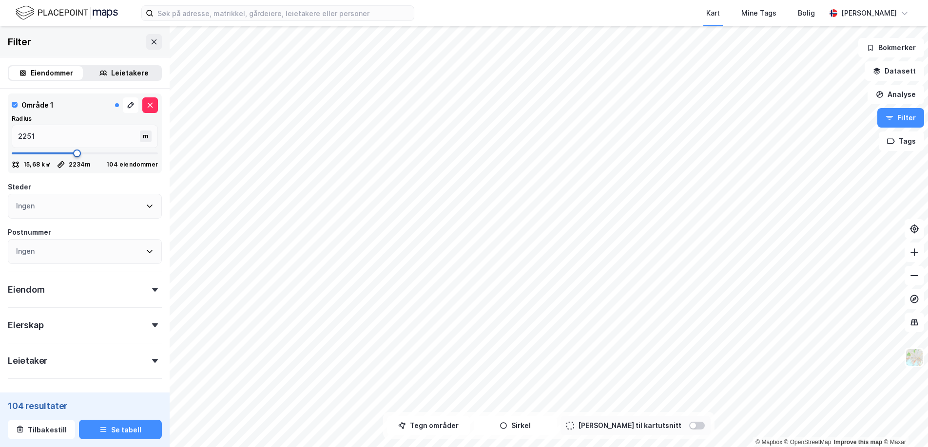
type input "2267"
type input "2284"
type input "2301"
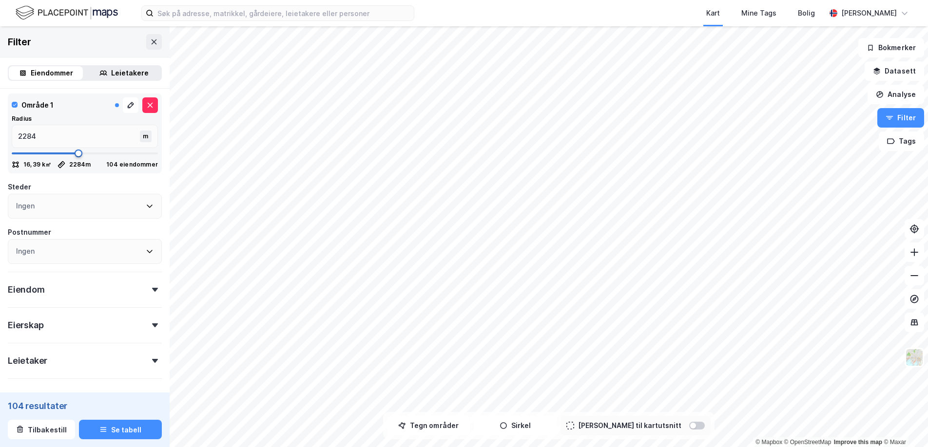
type input "2301"
type input "2317"
type input "2334"
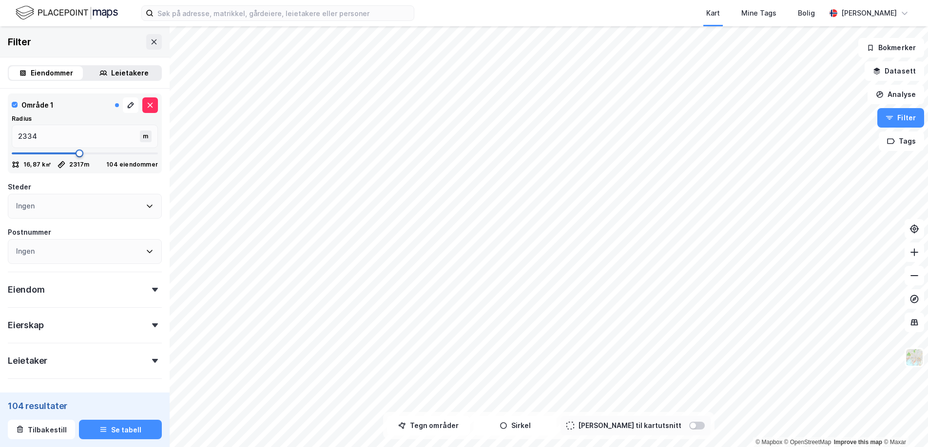
type input "2351"
type input "2367"
type input "2384"
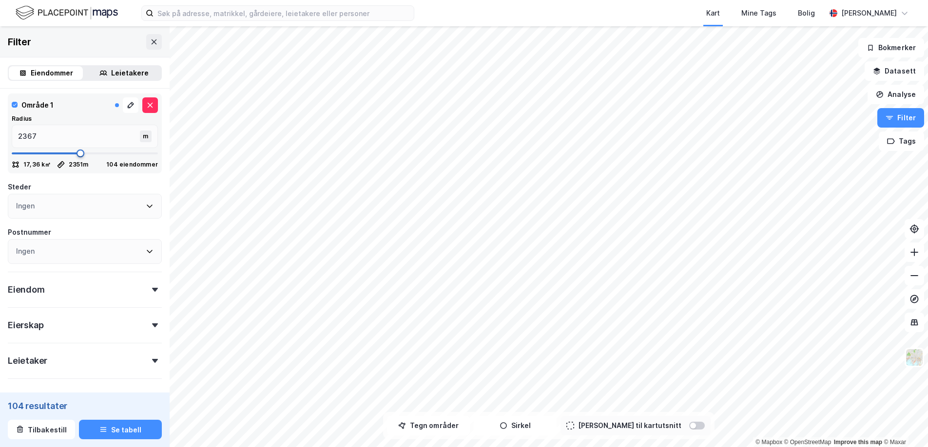
type input "2384"
type input "2401"
type input "2417"
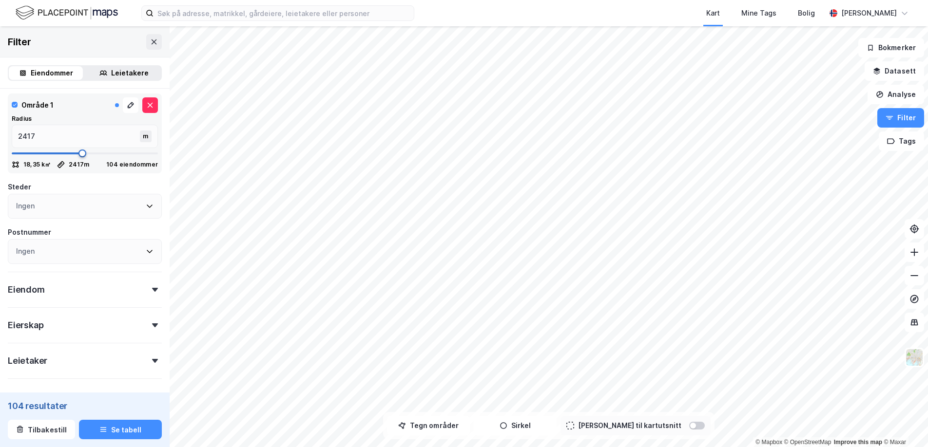
type input "2434"
type input "2451"
type input "2484"
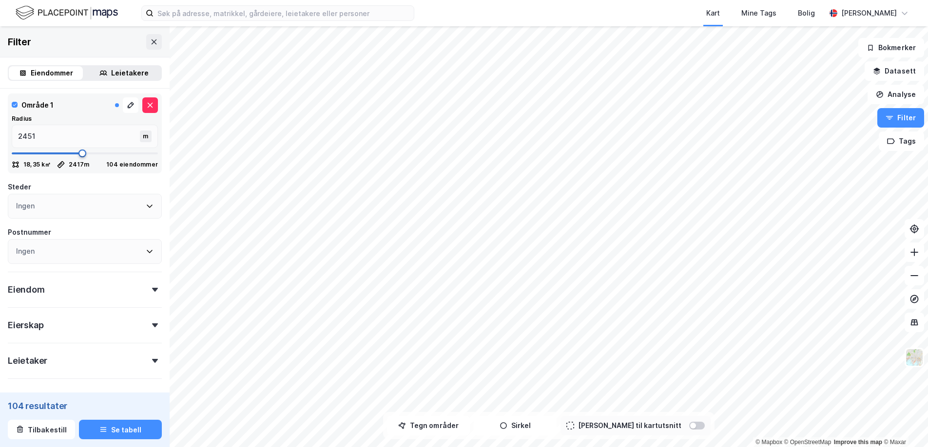
type input "2484"
type input "2501"
type input "2534"
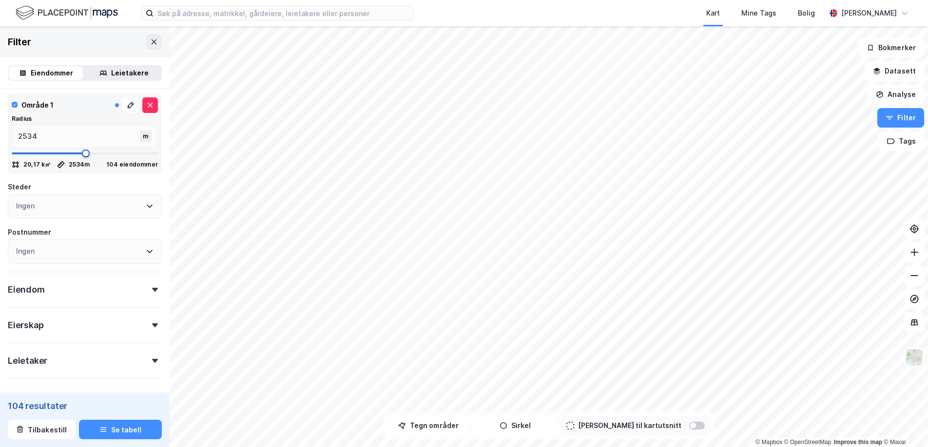
type input "2550"
type input "2567"
type input "2600"
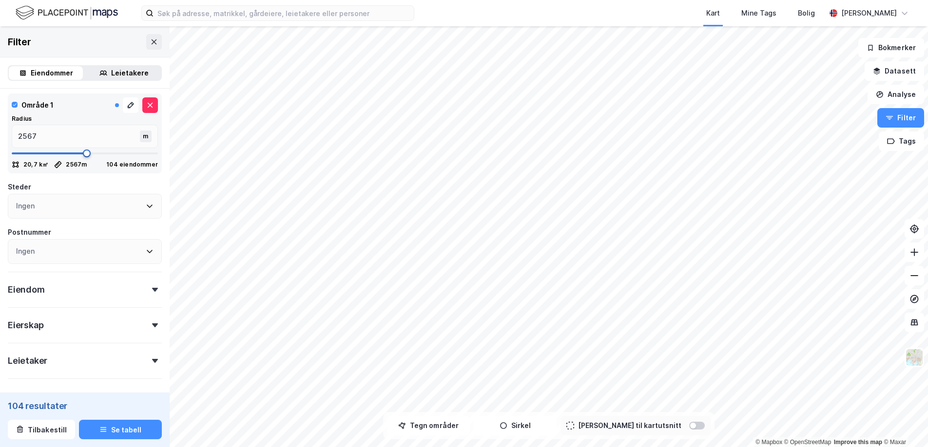
type input "2600"
type input "2650"
type input "2684"
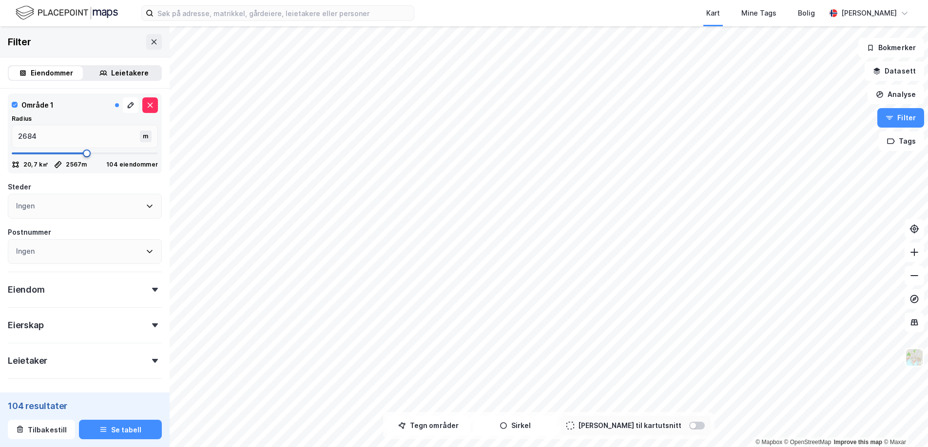
type input "2717"
type input "2734"
type input "2750"
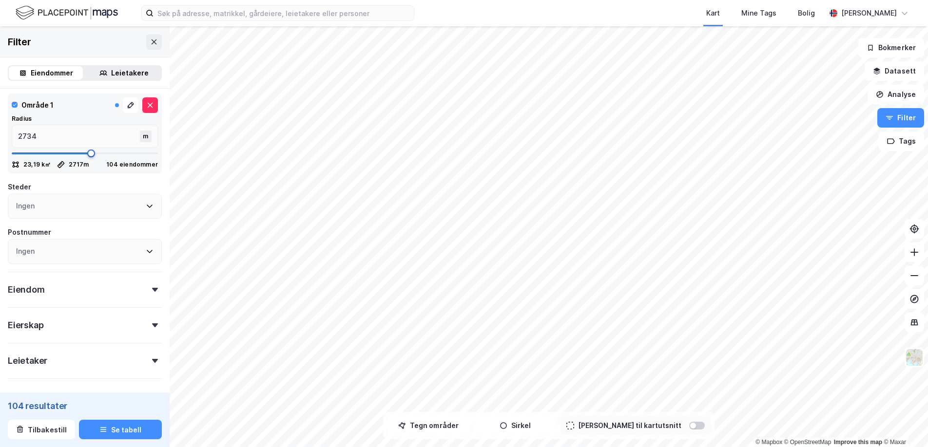
type input "2750"
type input "2767"
type input "2784"
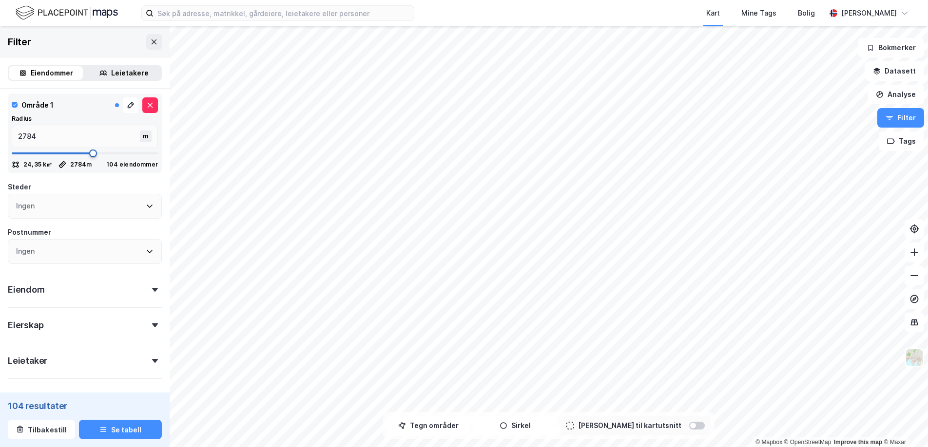
type input "2800"
type input "2817"
type input "2834"
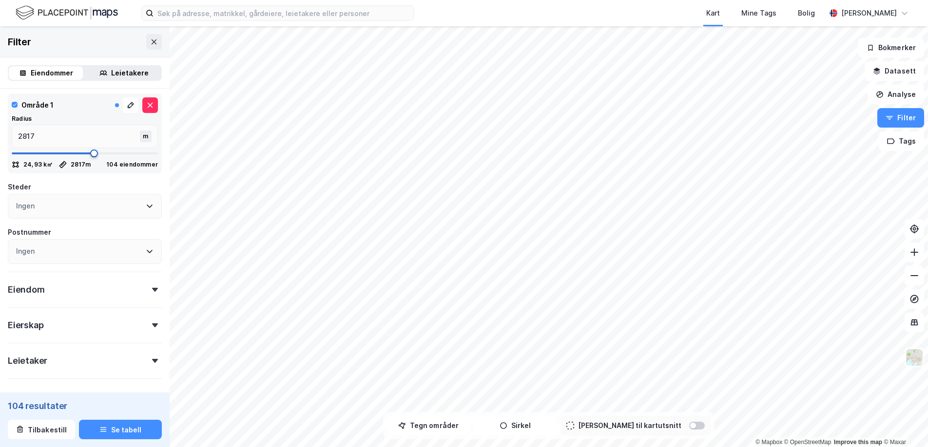
type input "2834"
drag, startPoint x: 42, startPoint y: 151, endPoint x: 95, endPoint y: 157, distance: 53.1
click at [95, 157] on span at bounding box center [95, 154] width 8 height 8
type input "2867"
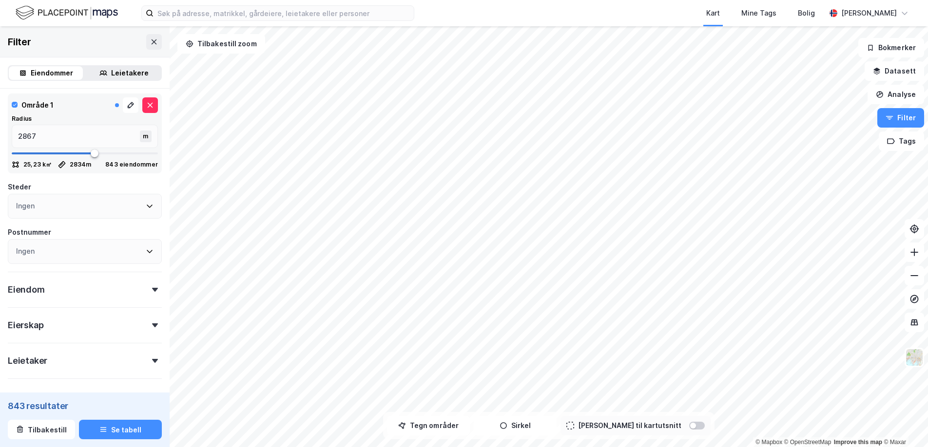
type input "2850"
type input "2800"
type input "2717"
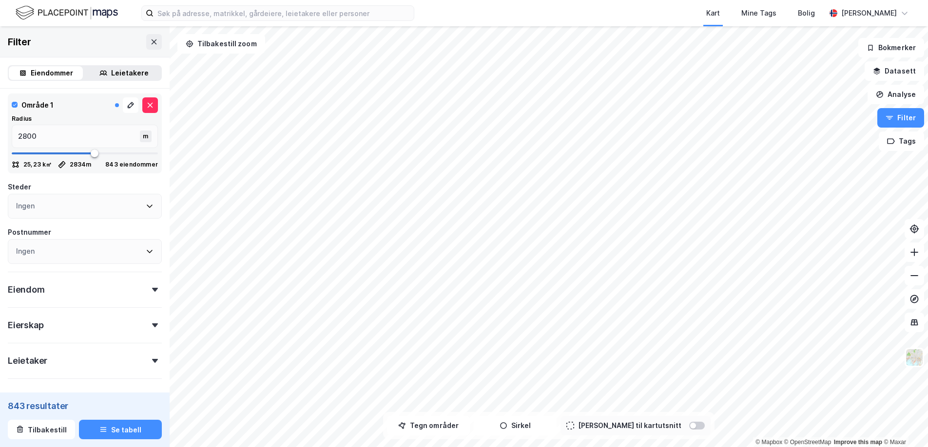
type input "2717"
type input "2650"
type input "2584"
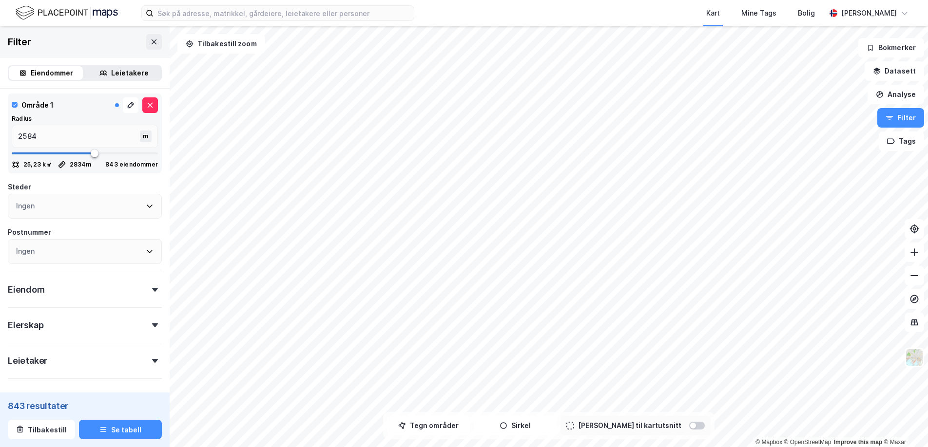
type input "2550"
type input "2517"
drag, startPoint x: 96, startPoint y: 154, endPoint x: 85, endPoint y: 155, distance: 10.2
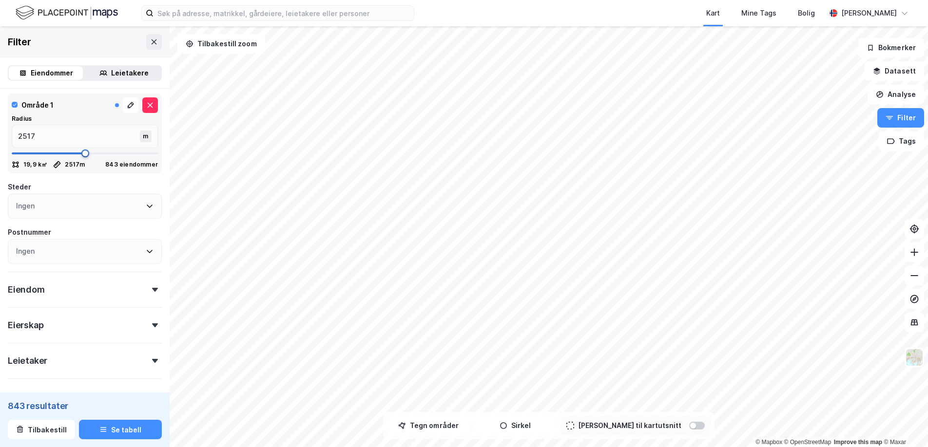
click at [85, 155] on span at bounding box center [85, 154] width 8 height 8
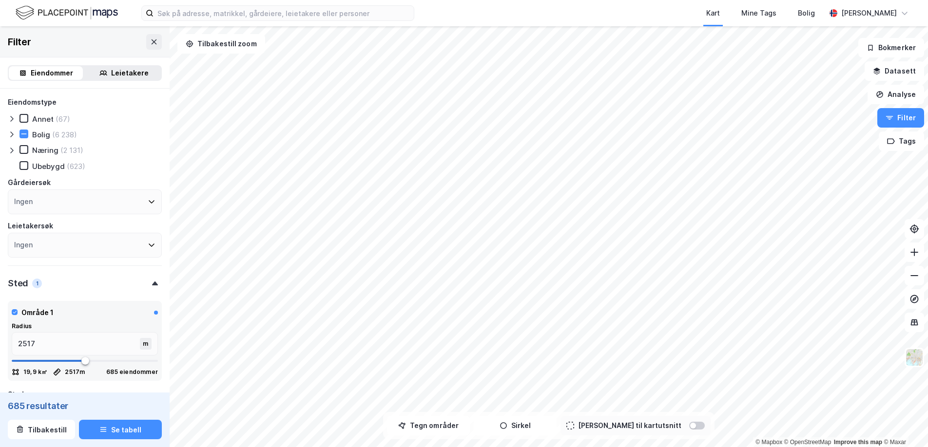
click at [12, 134] on icon at bounding box center [11, 135] width 3 height 6
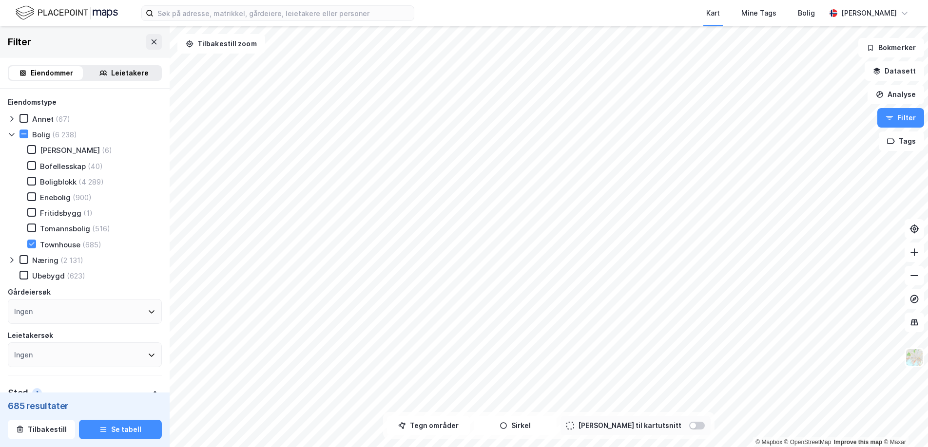
click at [11, 133] on icon at bounding box center [12, 135] width 8 height 8
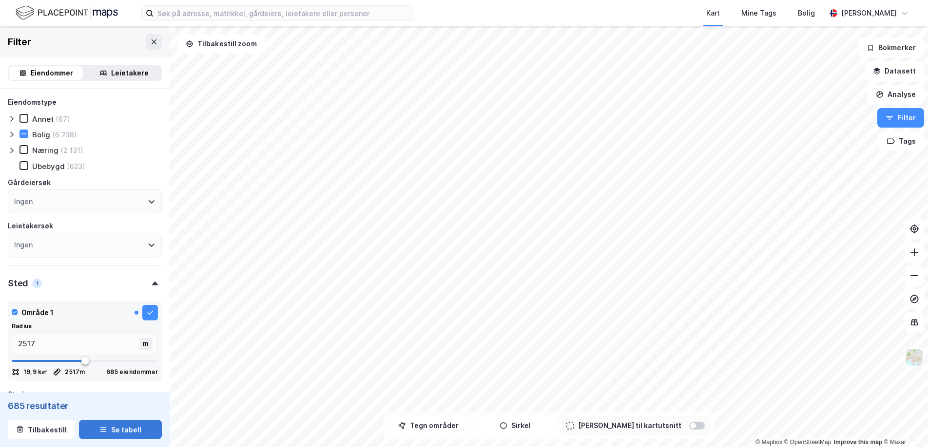
click at [112, 422] on button "Se tabell" at bounding box center [120, 429] width 83 height 19
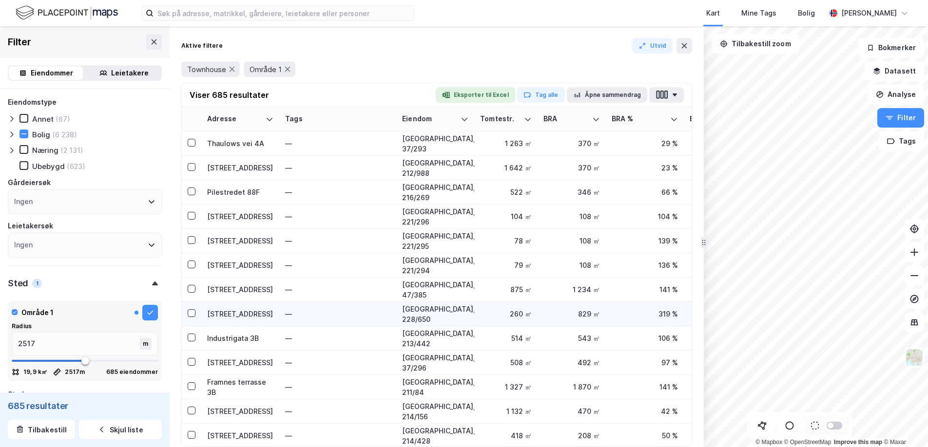
click at [258, 309] on div "[STREET_ADDRESS]" at bounding box center [240, 314] width 66 height 10
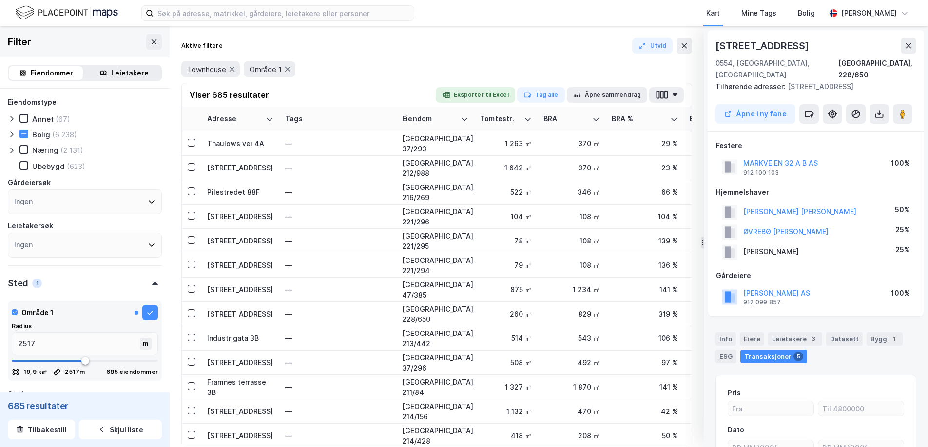
click at [908, 48] on icon at bounding box center [908, 46] width 8 height 8
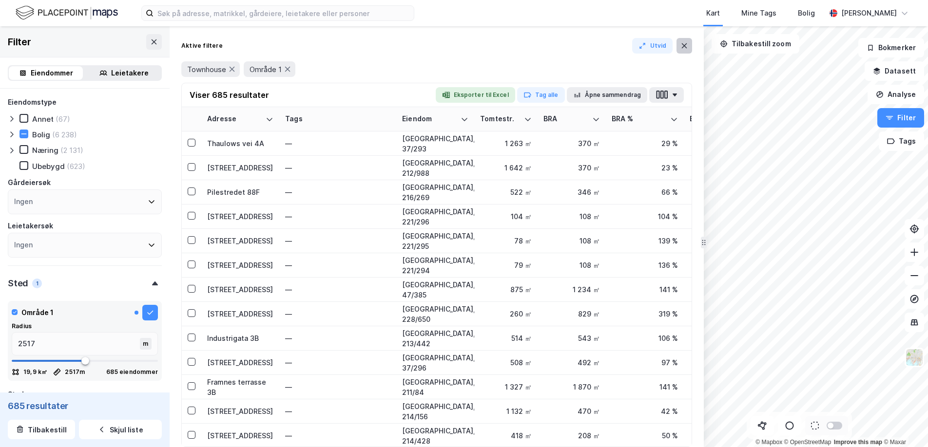
click at [683, 43] on icon at bounding box center [684, 46] width 8 height 8
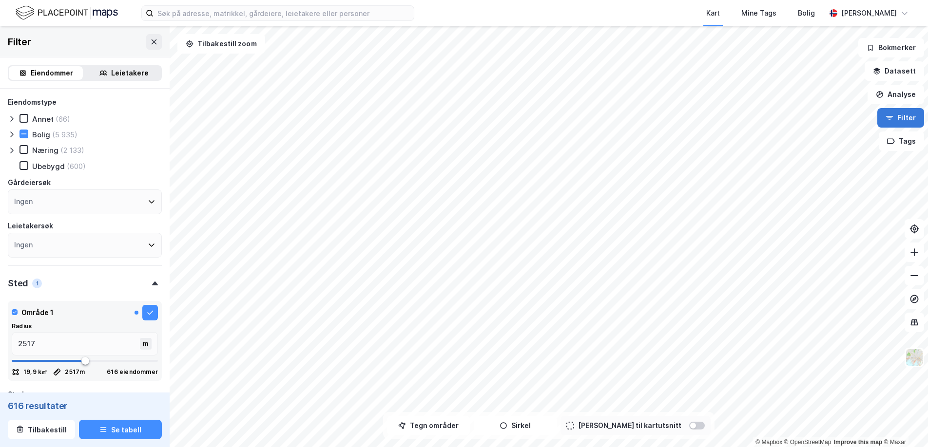
click at [886, 119] on button "Filter" at bounding box center [900, 117] width 47 height 19
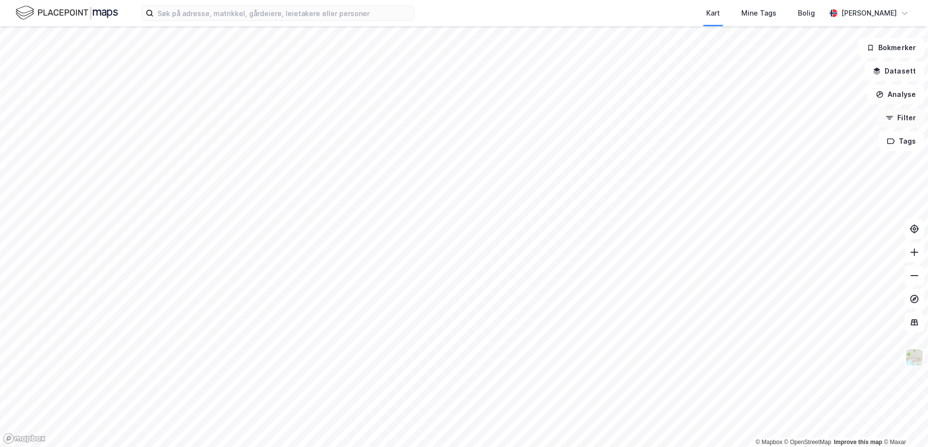
click at [889, 122] on button "Filter" at bounding box center [900, 117] width 47 height 19
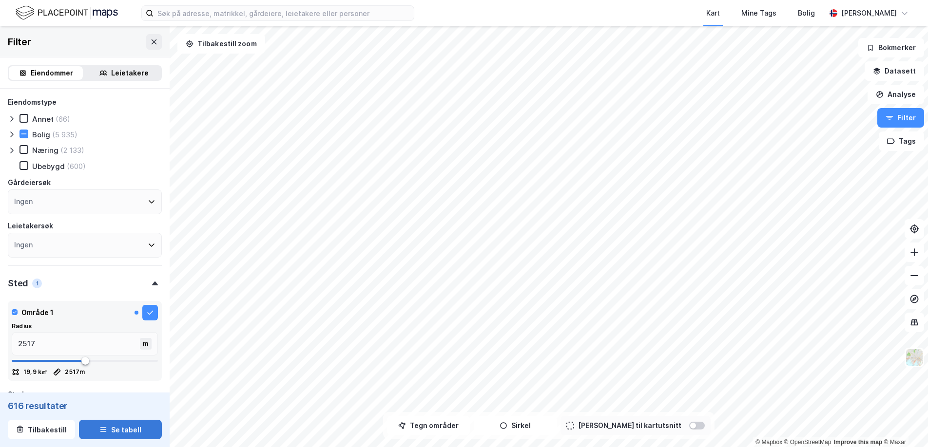
click at [101, 433] on icon "button" at bounding box center [103, 430] width 8 height 8
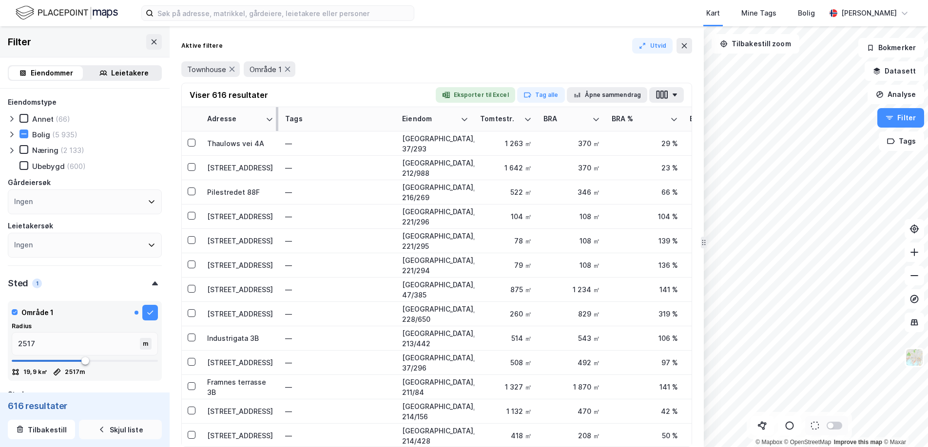
click at [261, 119] on div "Adresse" at bounding box center [234, 119] width 55 height 9
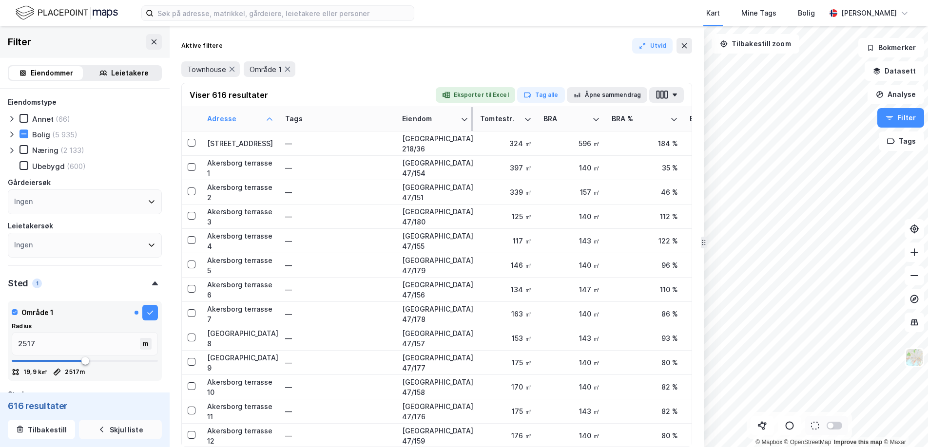
click at [434, 119] on div "Eiendom" at bounding box center [429, 119] width 55 height 9
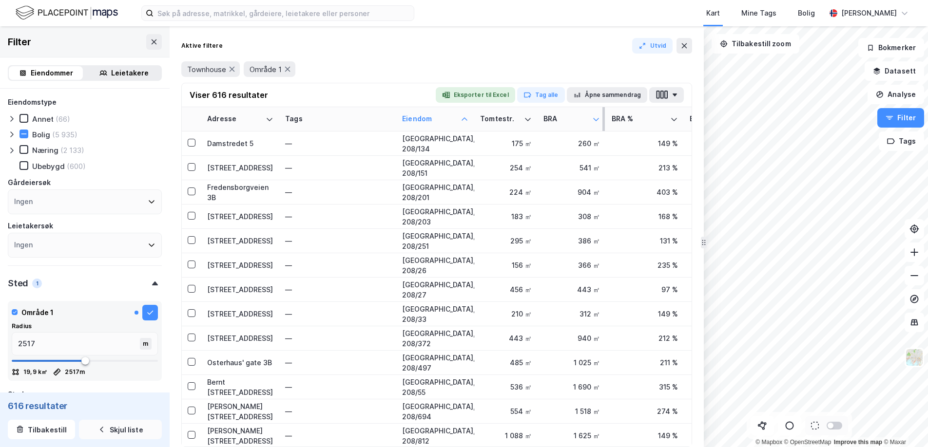
click at [593, 118] on icon at bounding box center [596, 119] width 8 height 8
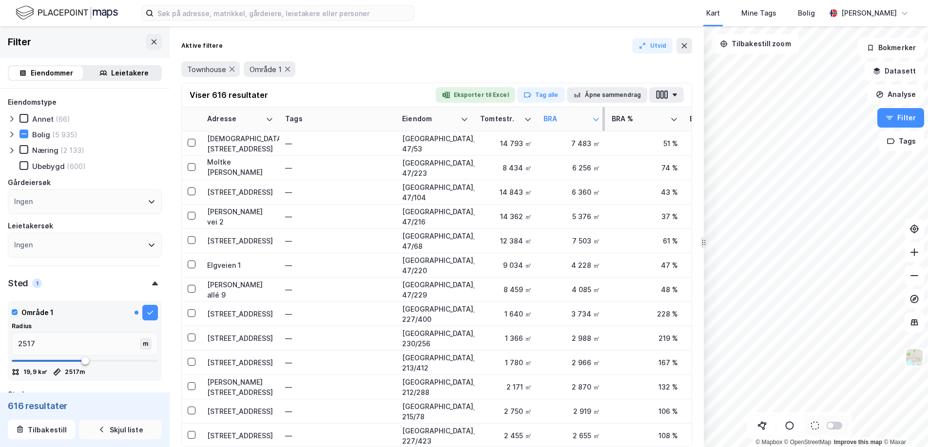
click at [593, 118] on icon at bounding box center [596, 119] width 8 height 8
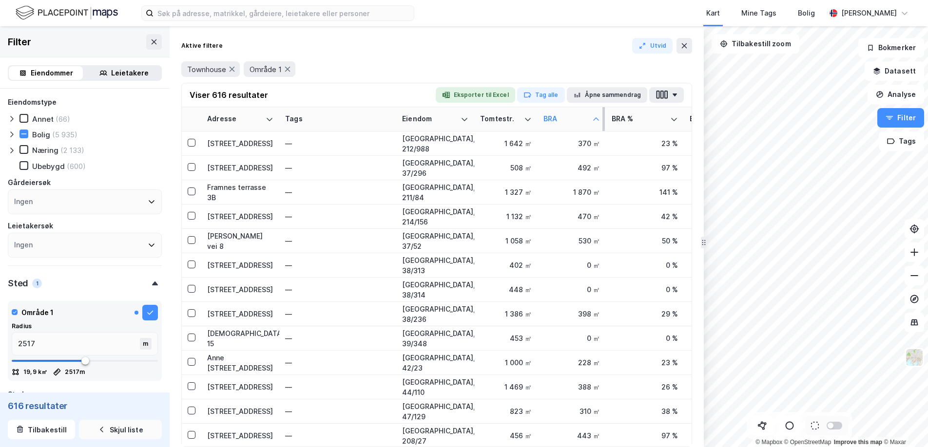
click at [596, 119] on icon at bounding box center [596, 119] width 8 height 8
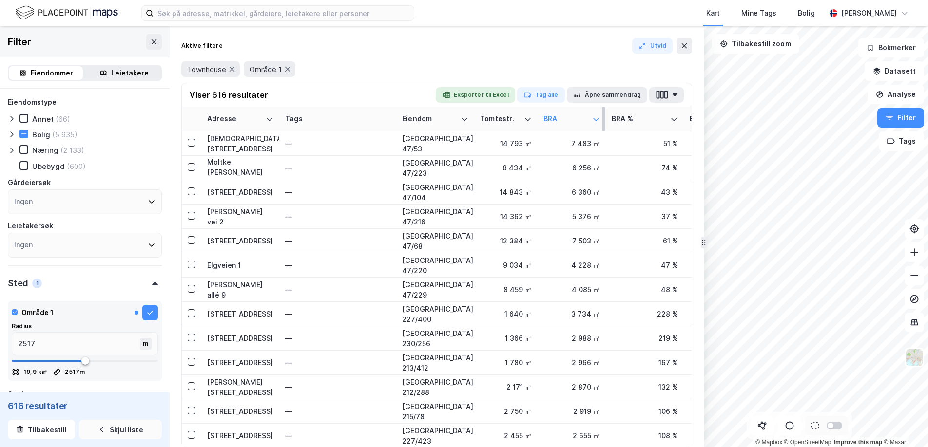
click at [596, 119] on icon at bounding box center [596, 119] width 8 height 8
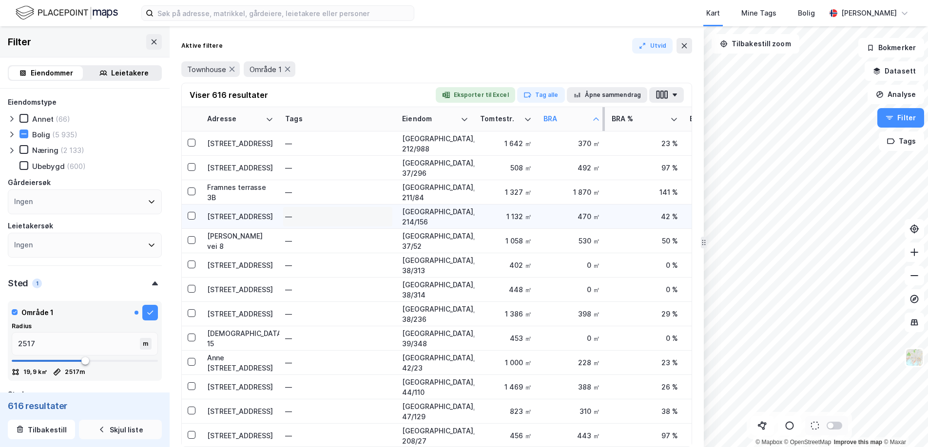
click at [306, 209] on div "—" at bounding box center [337, 217] width 105 height 16
click at [307, 209] on input at bounding box center [339, 217] width 108 height 16
click at [237, 215] on div "[STREET_ADDRESS]" at bounding box center [240, 216] width 66 height 10
